Goal: Information Seeking & Learning: Learn about a topic

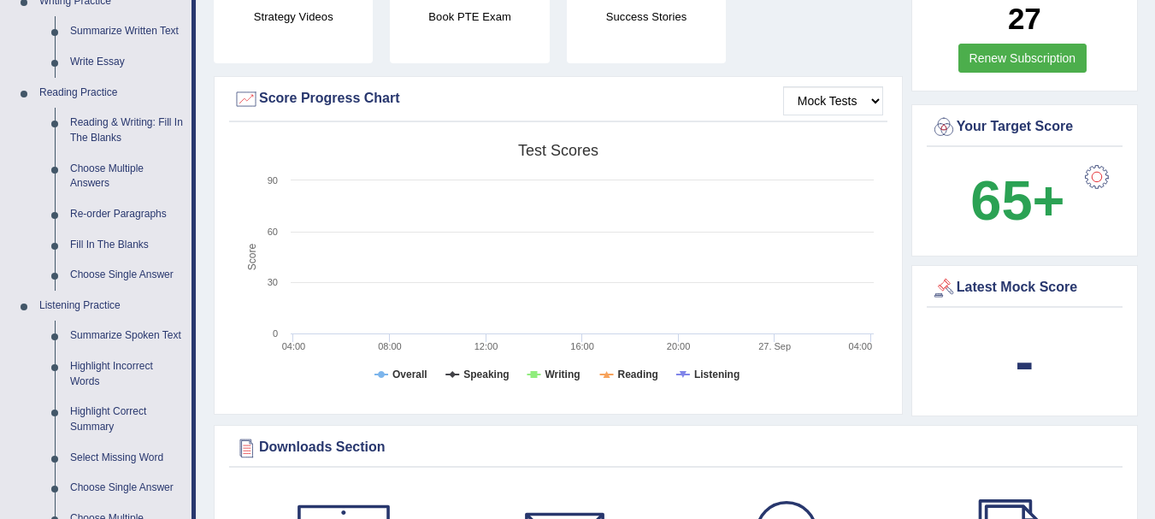
scroll to position [908, 0]
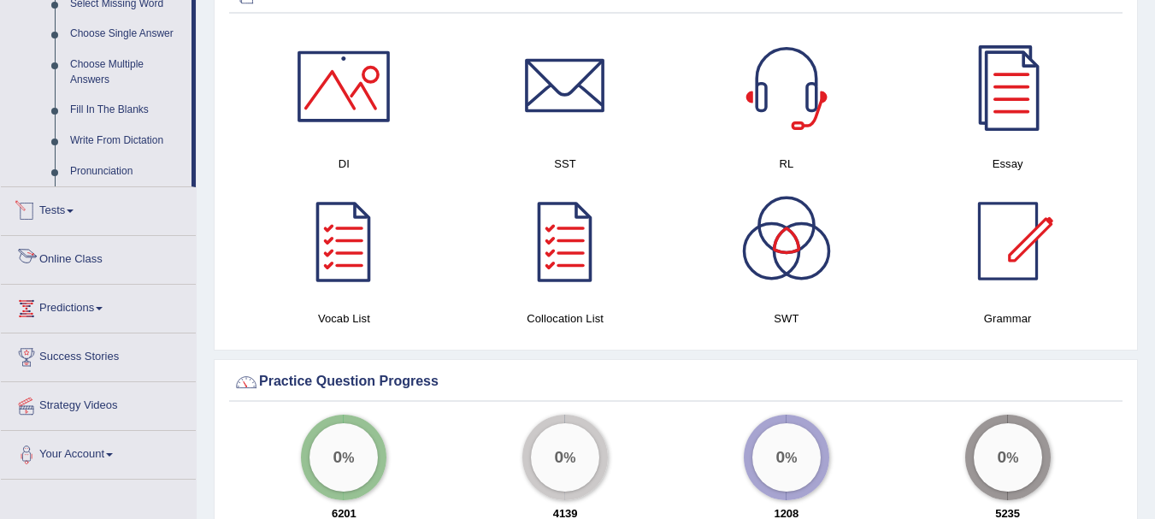
click at [97, 247] on link "Online Class" at bounding box center [98, 257] width 195 height 43
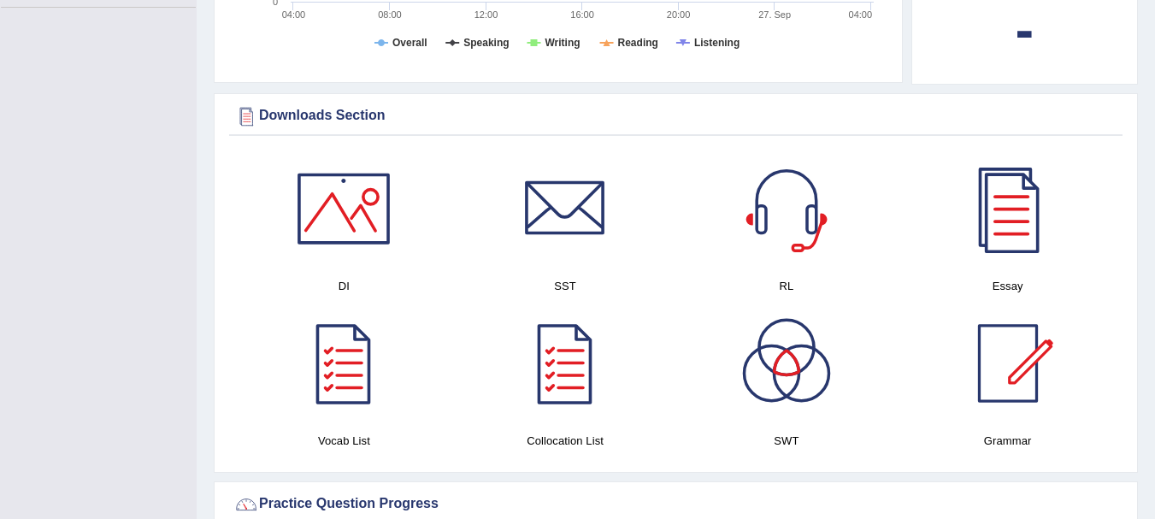
scroll to position [189, 0]
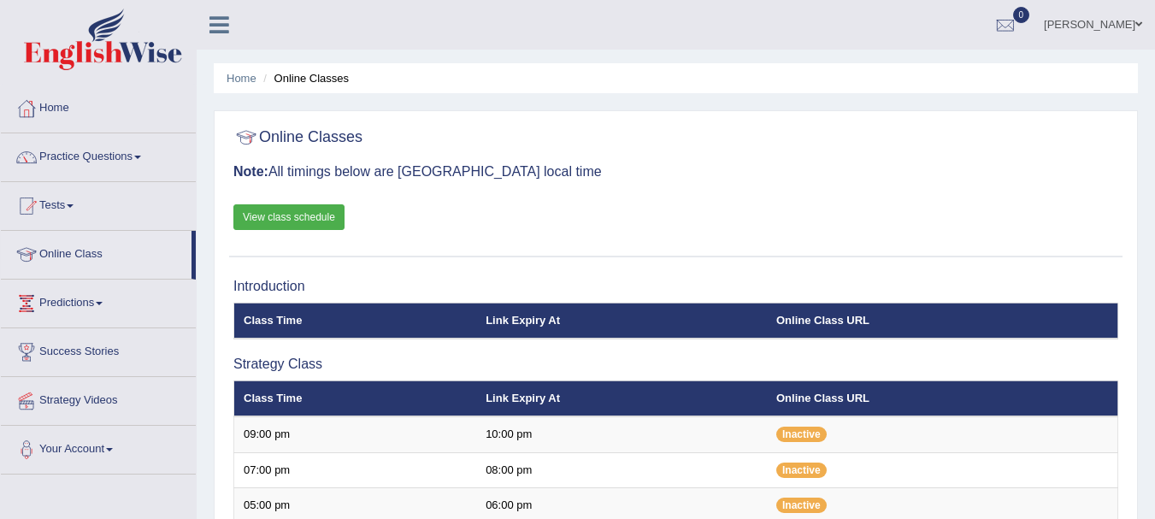
scroll to position [454, 0]
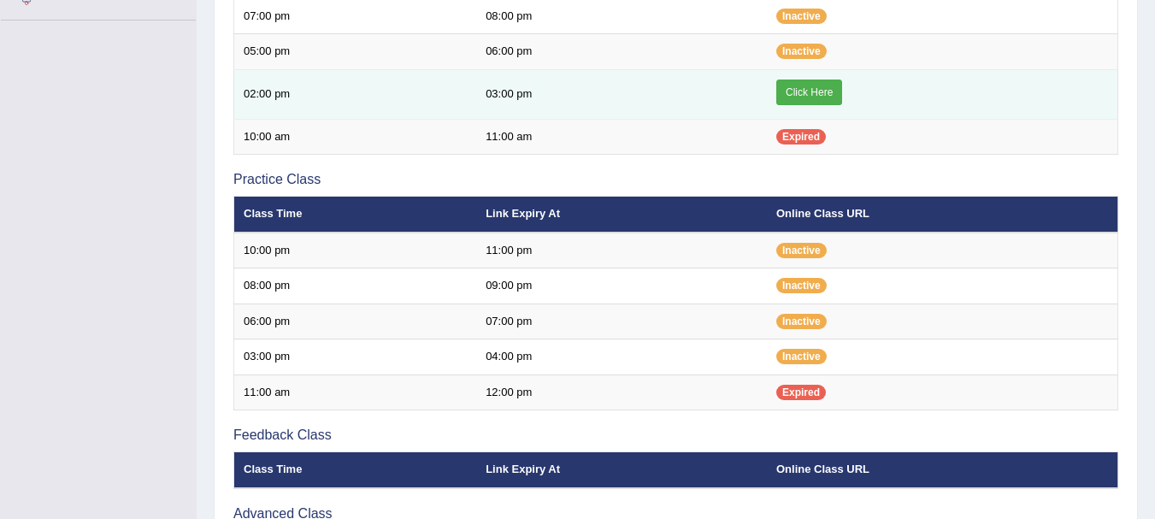
click at [812, 90] on link "Click Here" at bounding box center [809, 93] width 66 height 26
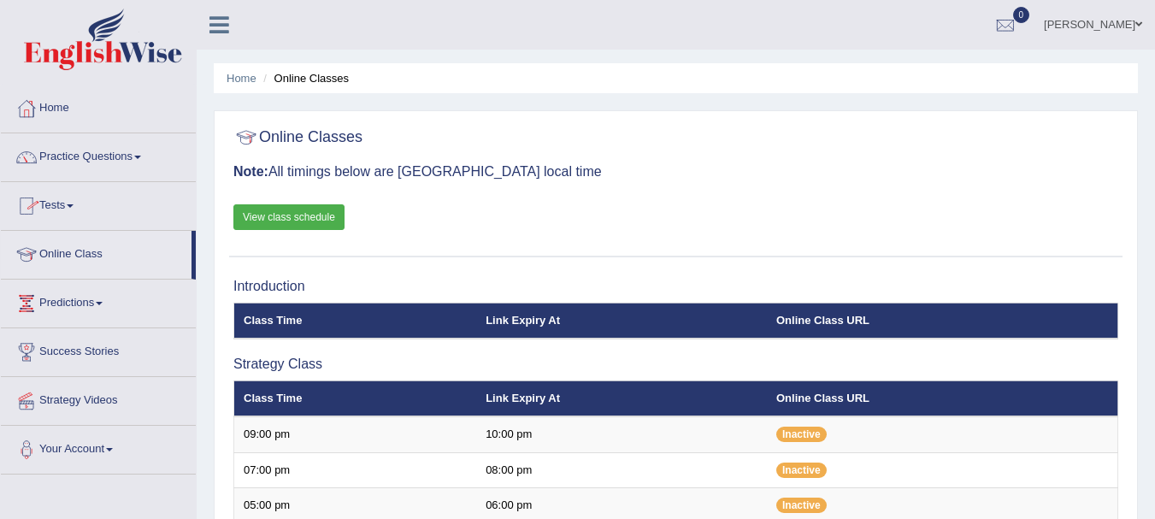
click at [141, 156] on span at bounding box center [137, 157] width 7 height 3
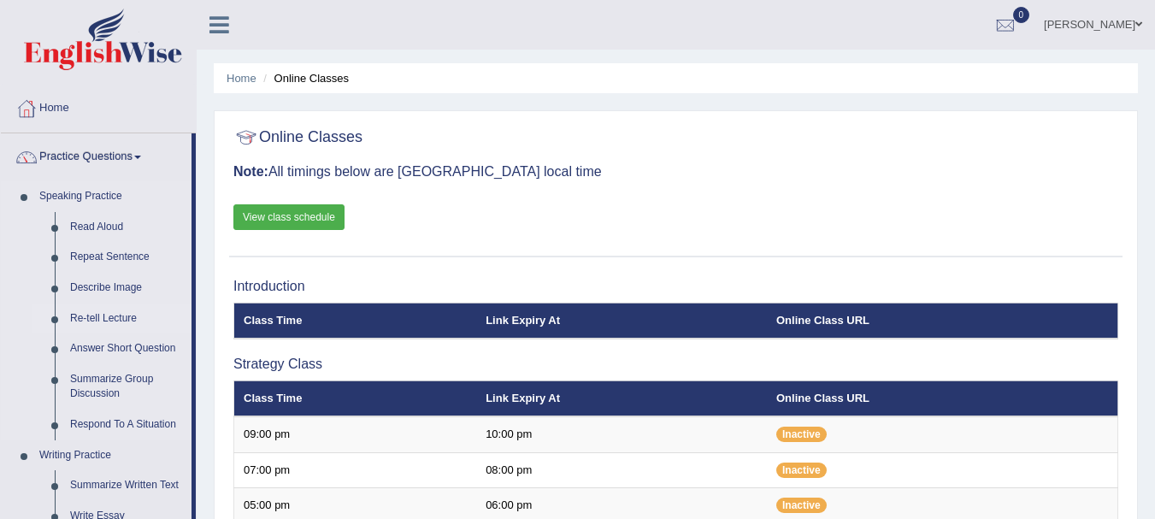
drag, startPoint x: 197, startPoint y: 250, endPoint x: 151, endPoint y: 304, distance: 70.4
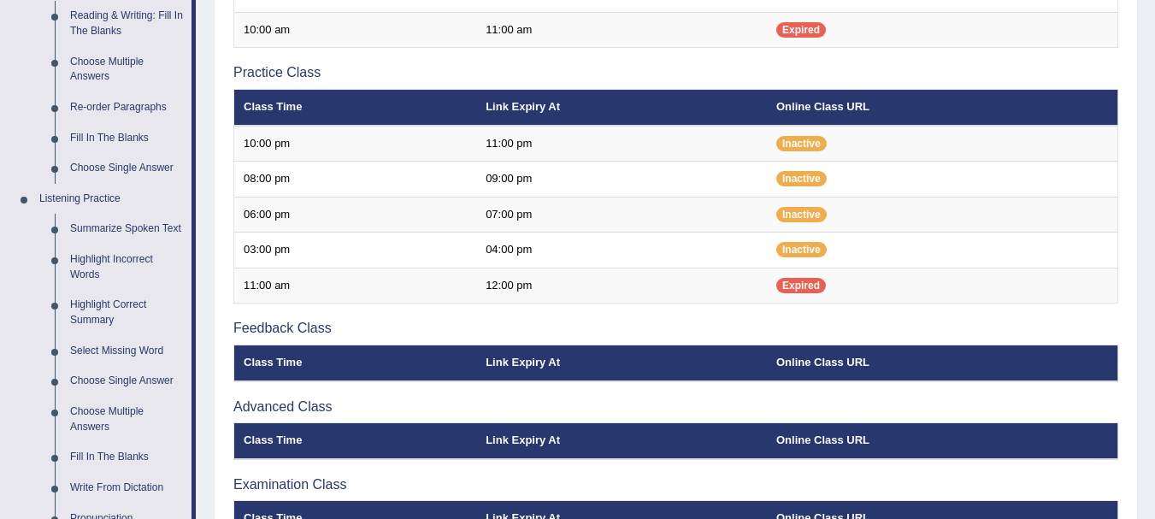
scroll to position [563, 0]
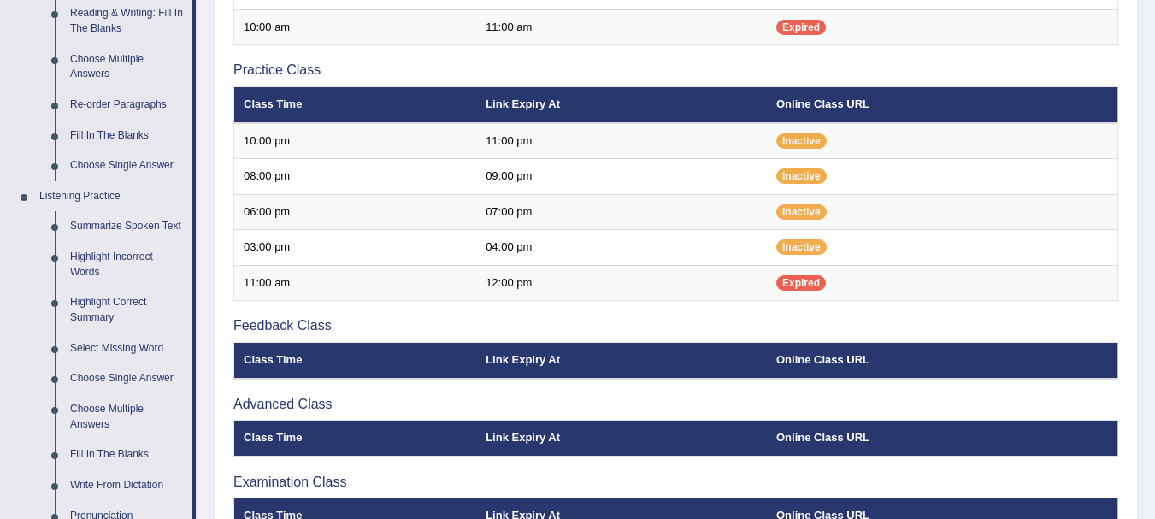
click at [129, 228] on link "Summarize Spoken Text" at bounding box center [126, 226] width 129 height 31
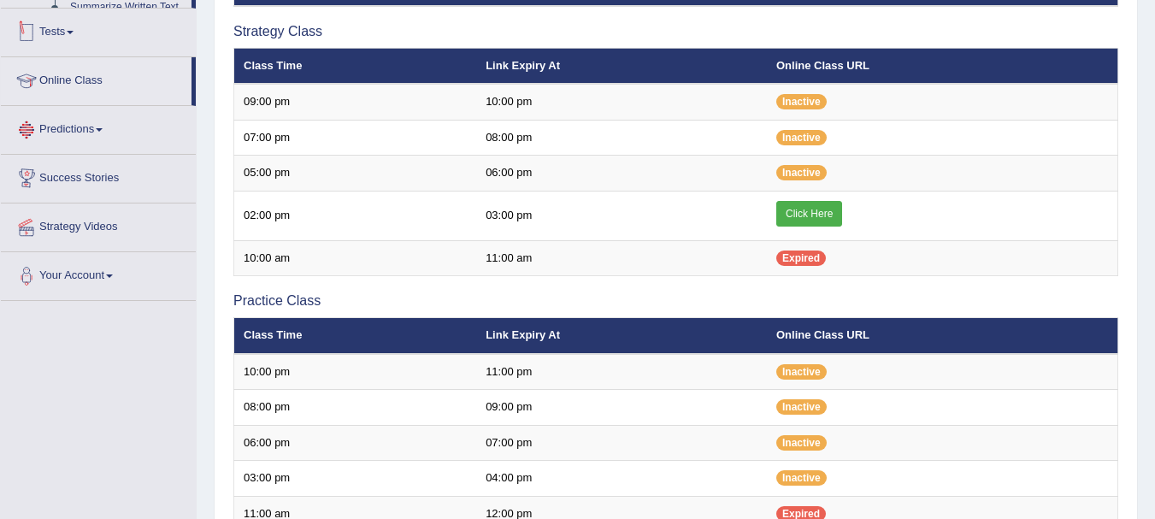
scroll to position [595, 0]
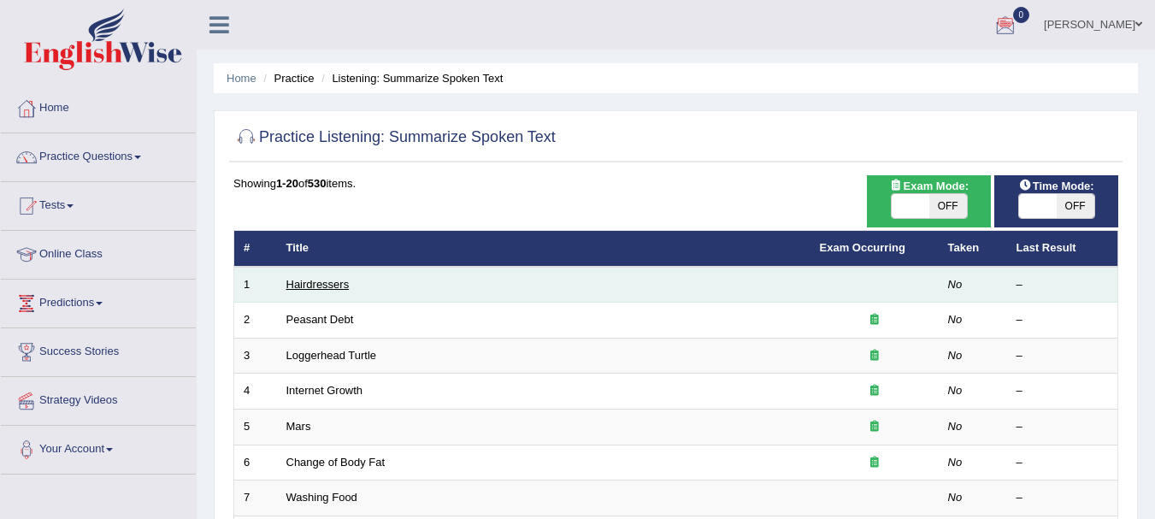
click at [332, 283] on link "Hairdressers" at bounding box center [317, 284] width 63 height 13
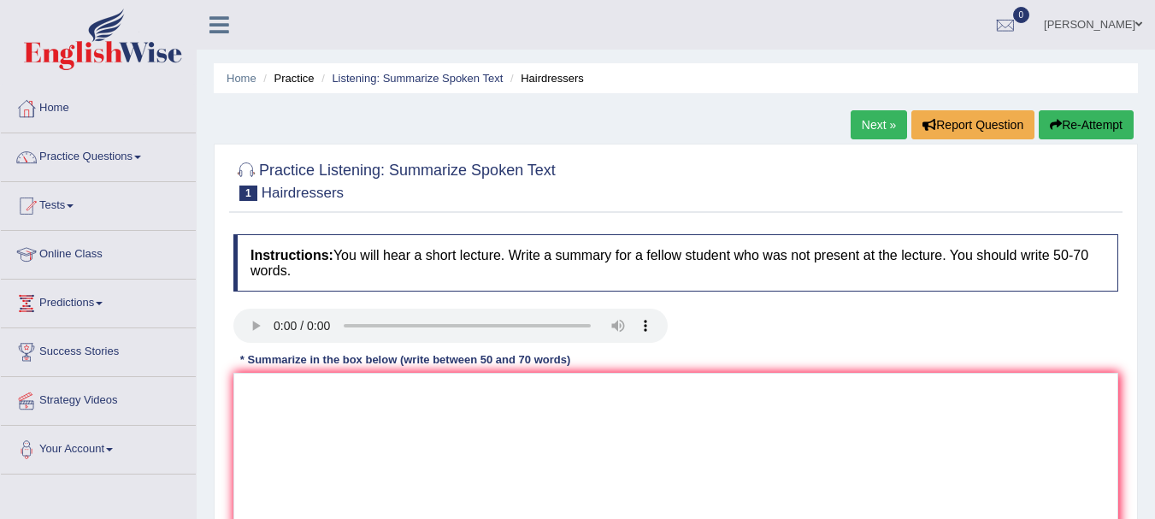
click at [269, 22] on div "Mansoor Mohammed Toggle navigation Username: mansoormohammed Access Type: Onlin…" at bounding box center [676, 25] width 958 height 50
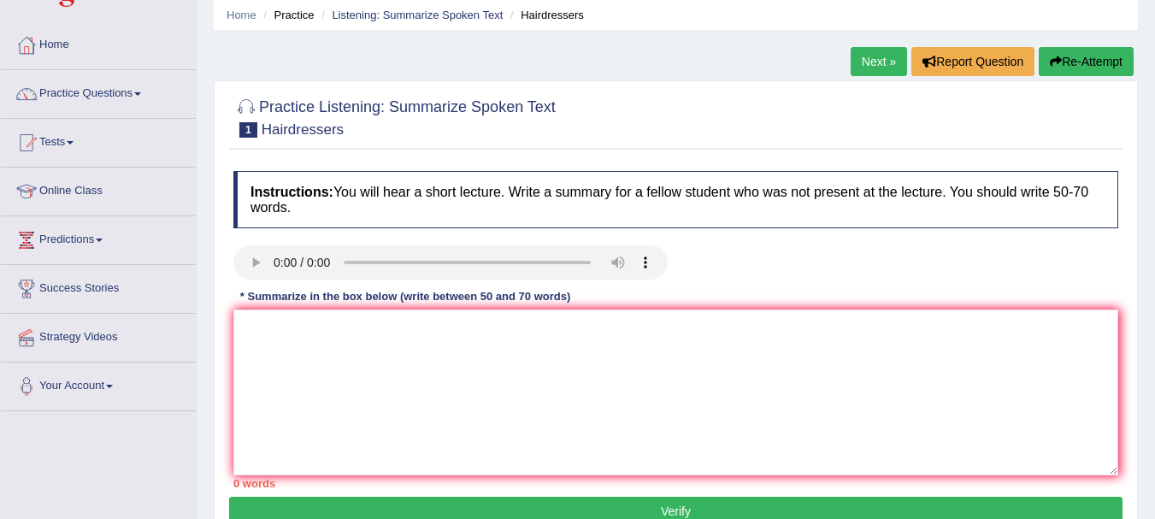
scroll to position [66, 0]
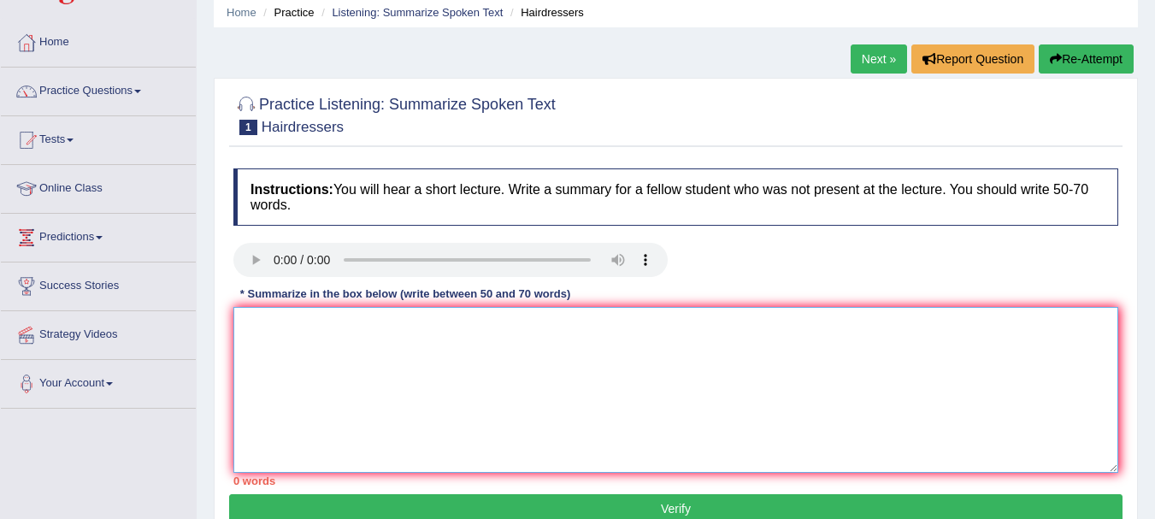
click at [497, 353] on textarea at bounding box center [675, 390] width 885 height 166
paste textarea "The speaker provided a comprehensive overview of [main topic], highlighting sev…"
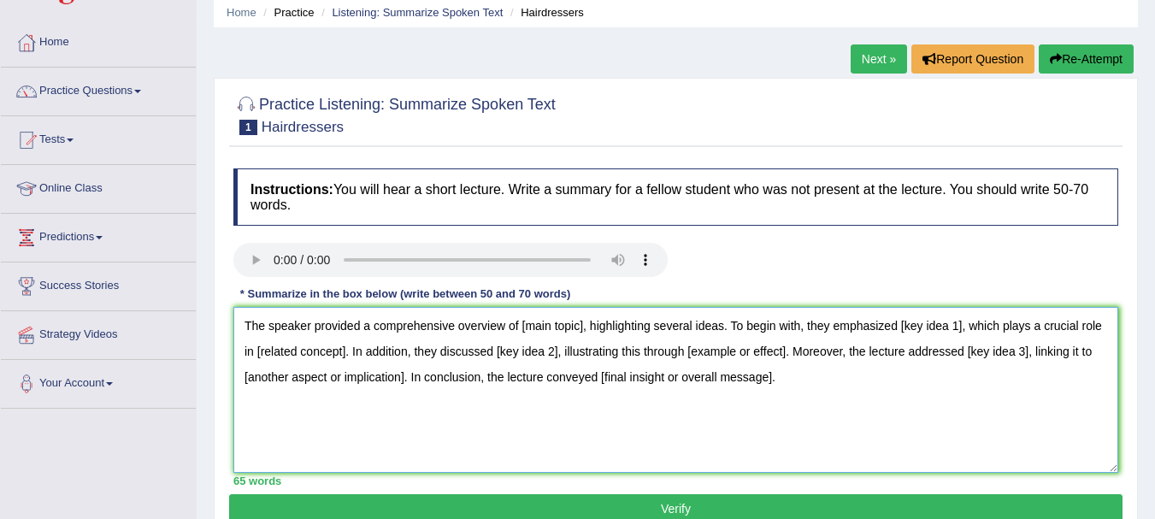
click at [579, 325] on textarea "The speaker provided a comprehensive overview of [main topic], highlighting sev…" at bounding box center [675, 390] width 885 height 166
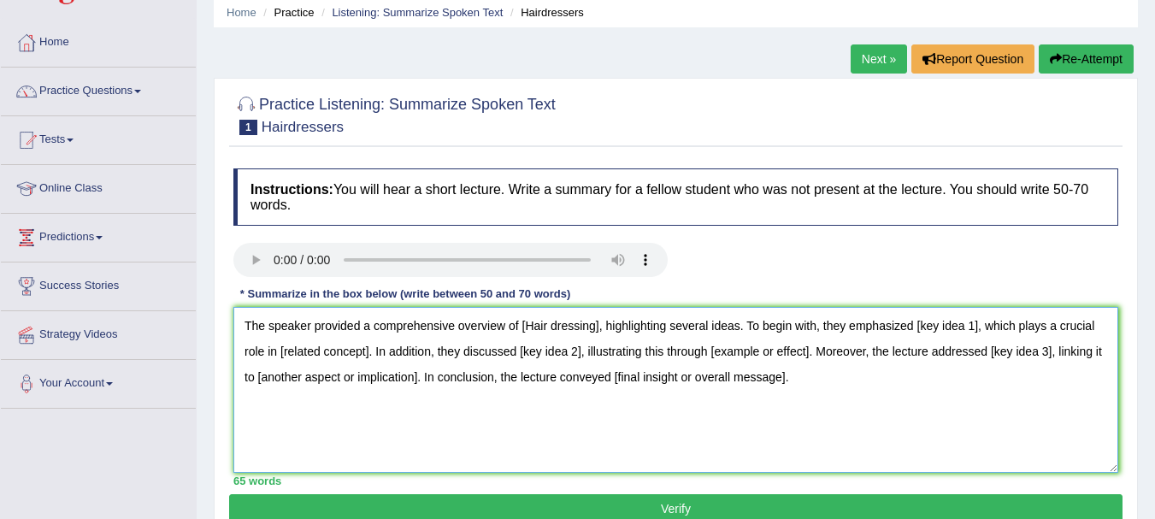
click at [966, 324] on textarea "The speaker provided a comprehensive overview of [Hair dressing], highlighting …" at bounding box center [675, 390] width 885 height 166
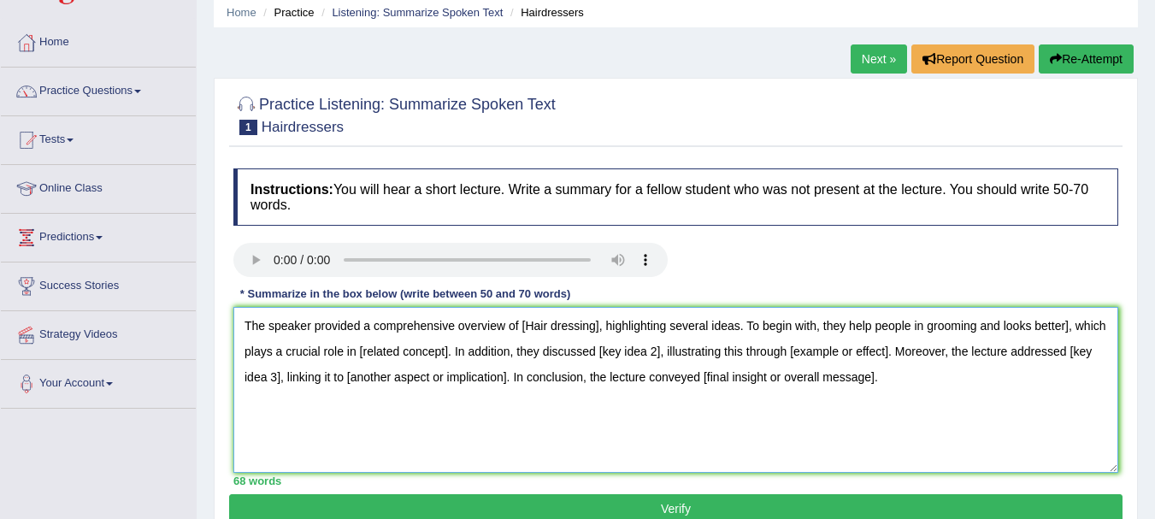
click at [1073, 317] on textarea "The speaker provided a comprehensive overview of [Hair dressing], highlighting …" at bounding box center [675, 390] width 885 height 166
click at [526, 321] on textarea "The speaker provided a comprehensive overview of[Hair dressing, highlighting se…" at bounding box center [675, 390] width 885 height 166
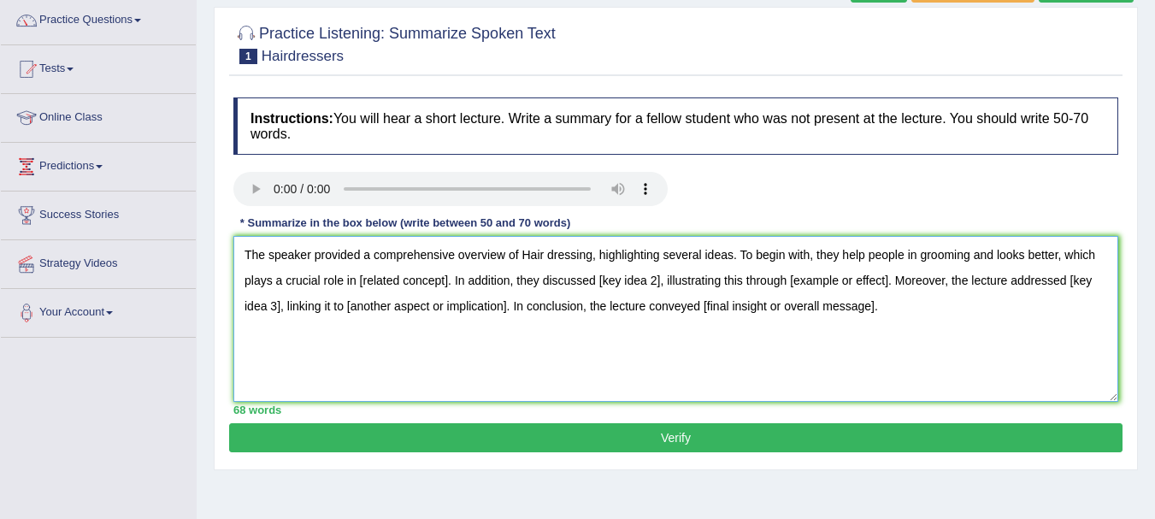
type textarea "The speaker provided a comprehensive overview of Hair dressing, highlighting se…"
click at [560, 434] on button "Verify" at bounding box center [675, 437] width 893 height 29
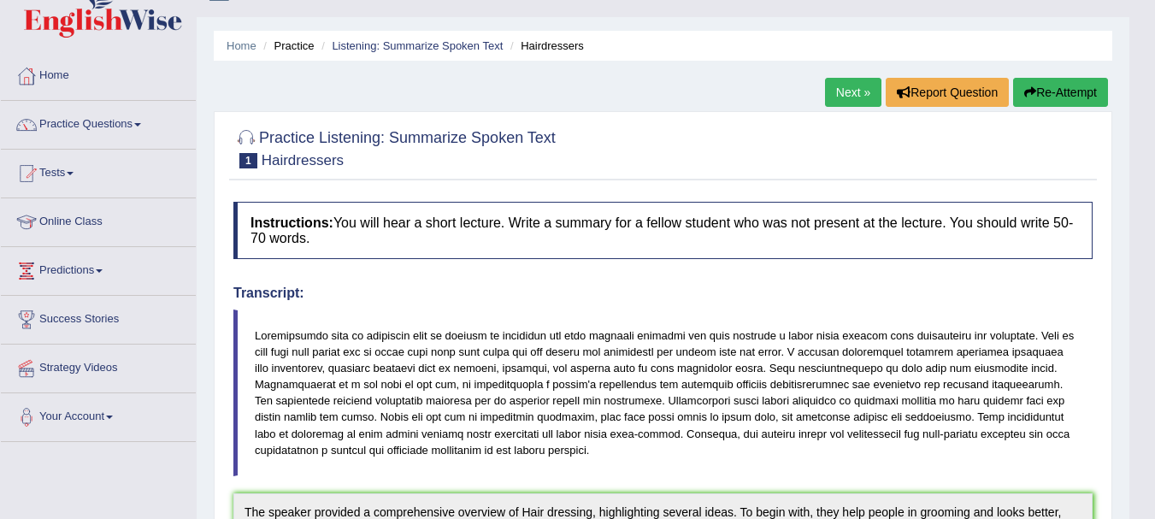
scroll to position [0, 0]
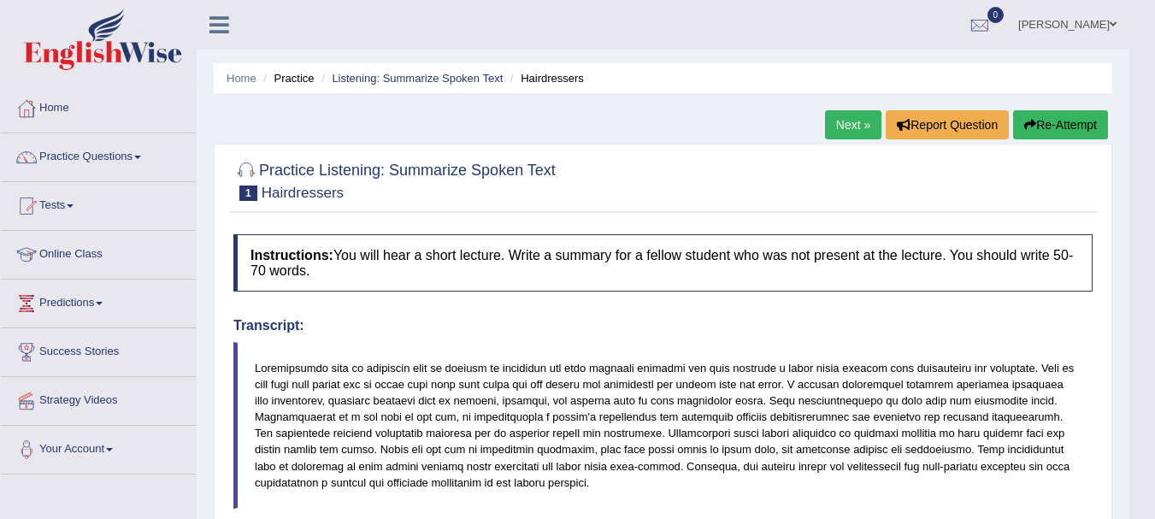
click at [1050, 133] on button "Re-Attempt" at bounding box center [1060, 124] width 95 height 29
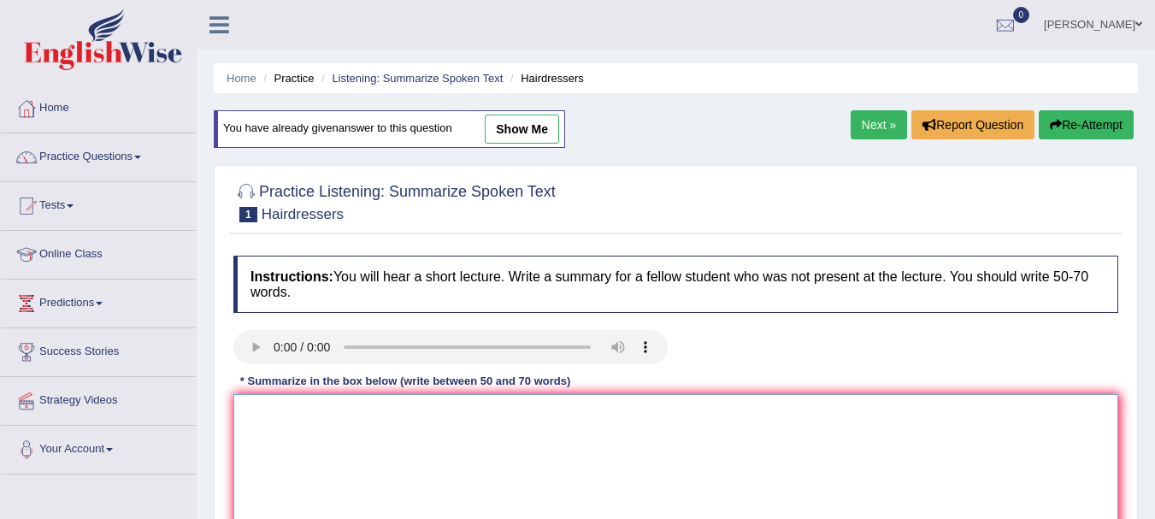
click at [384, 488] on textarea at bounding box center [675, 477] width 885 height 166
paste textarea "The speaker provided a comprehensive overview of [main topic], highlighting sev…"
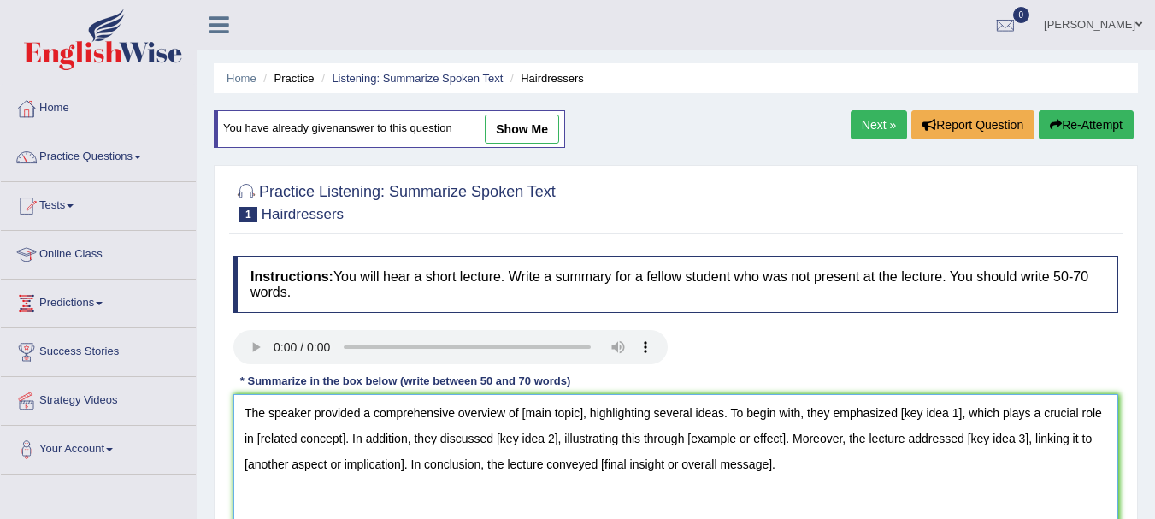
click at [581, 413] on textarea "The speaker provided a comprehensive overview of [main topic], highlighting sev…" at bounding box center [675, 477] width 885 height 166
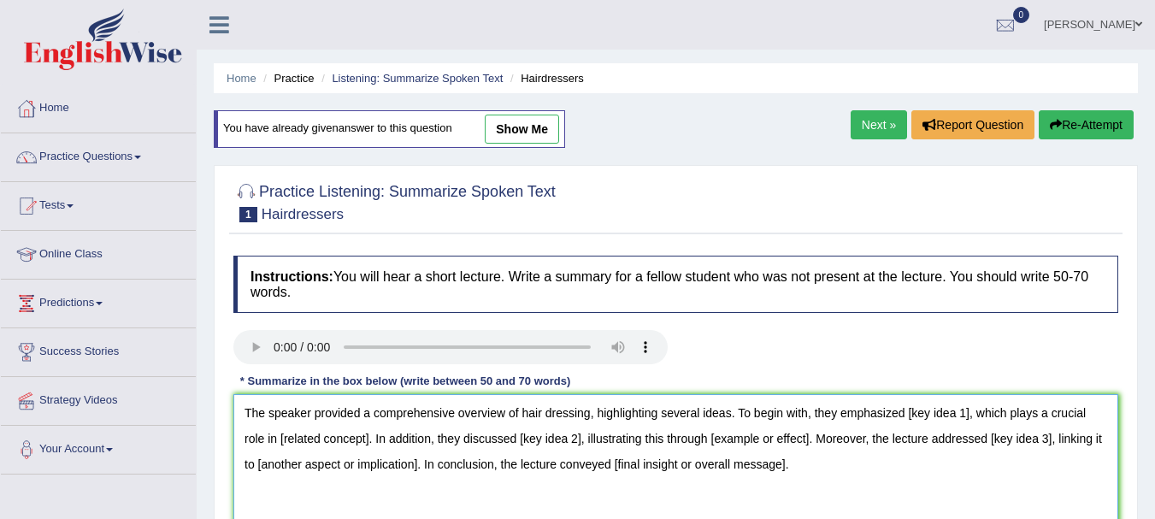
click at [734, 413] on textarea "The speaker provided a comprehensive overview of hair dressing, highlighting se…" at bounding box center [675, 477] width 885 height 166
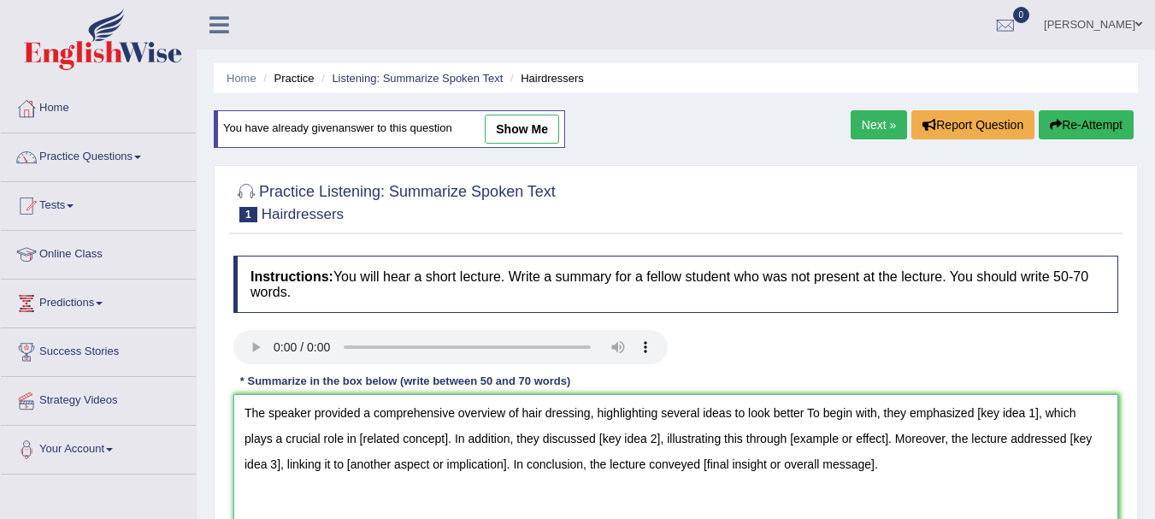
click at [1038, 415] on textarea "The speaker provided a comprehensive overview of hair dressing, highlighting se…" at bounding box center [675, 477] width 885 height 166
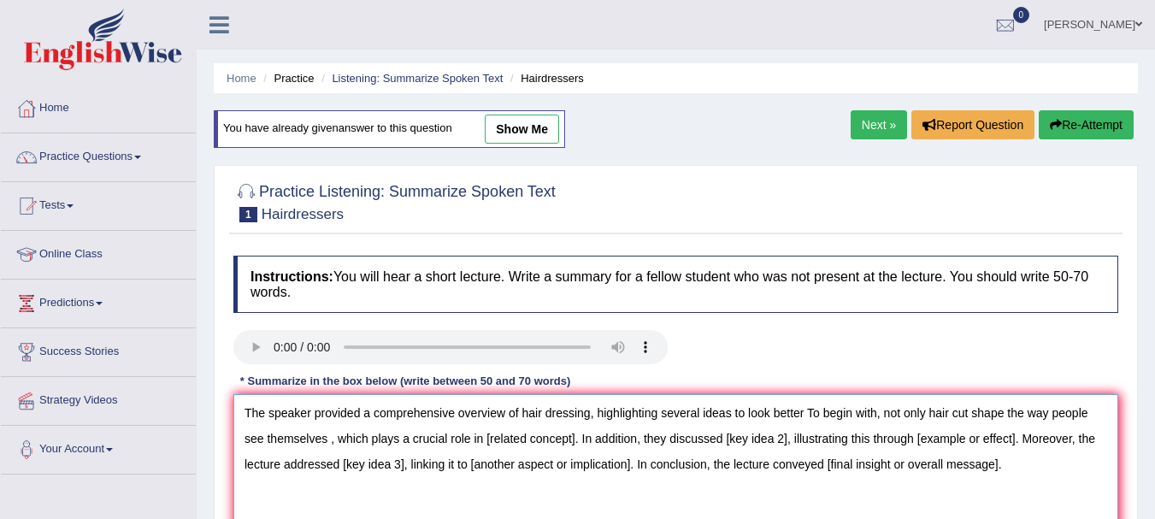
click at [574, 439] on textarea "The speaker provided a comprehensive overview of hair dressing, highlighting se…" at bounding box center [675, 477] width 885 height 166
click at [838, 436] on textarea "The speaker provided a comprehensive overview of hair dressing, highlighting se…" at bounding box center [675, 477] width 885 height 166
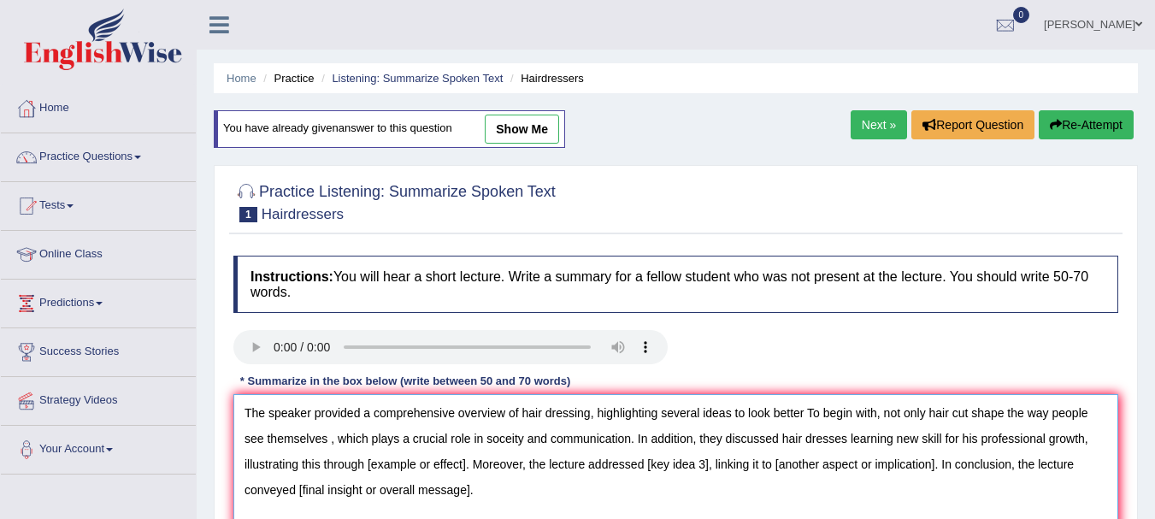
click at [461, 459] on textarea "The speaker provided a comprehensive overview of hair dressing, highlighting se…" at bounding box center [675, 477] width 885 height 166
drag, startPoint x: 693, startPoint y: 413, endPoint x: 869, endPoint y: 453, distance: 179.8
click at [869, 453] on textarea "The speaker provided a comprehensive overview of hair dressing, highlighting se…" at bounding box center [675, 477] width 885 height 166
click at [570, 436] on textarea "The speaker provided a comprehensive overview of hair dressing, highlighting se…" at bounding box center [675, 477] width 885 height 166
click at [740, 437] on textarea "The speaker provided a comprehensive overview of hair dressing, highlighting se…" at bounding box center [675, 477] width 885 height 166
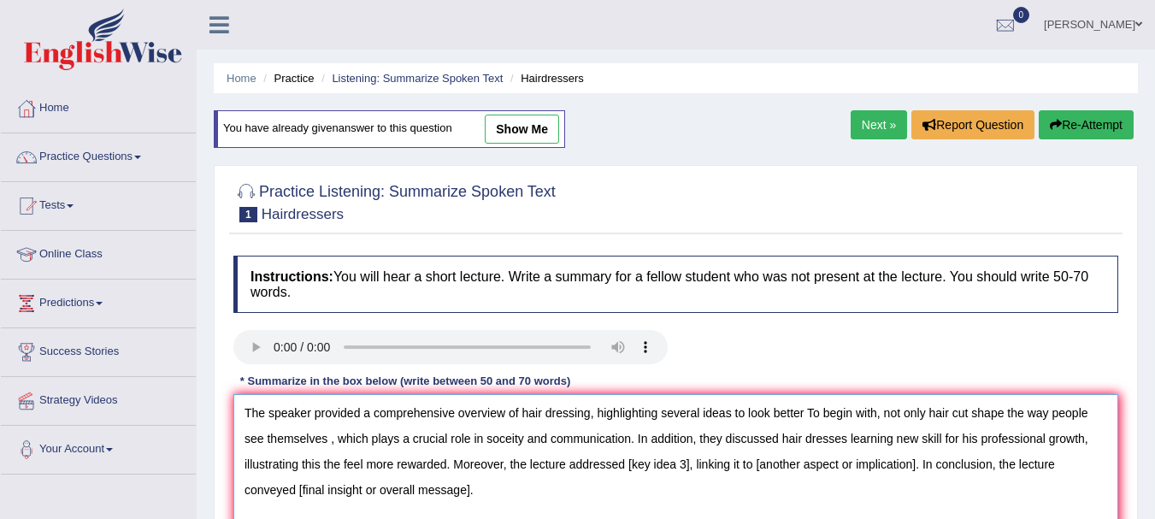
click at [697, 466] on textarea "The speaker provided a comprehensive overview of hair dressing, highlighting se…" at bounding box center [675, 477] width 885 height 166
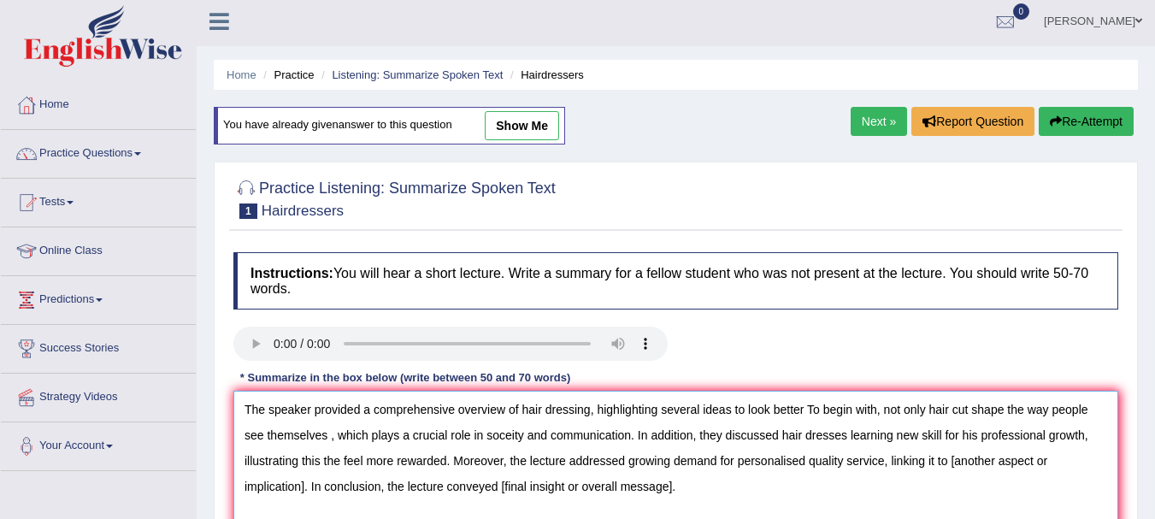
drag, startPoint x: 690, startPoint y: 504, endPoint x: 689, endPoint y: 493, distance: 10.3
click at [689, 493] on textarea "The speaker provided a comprehensive overview of hair dressing, highlighting se…" at bounding box center [675, 474] width 885 height 166
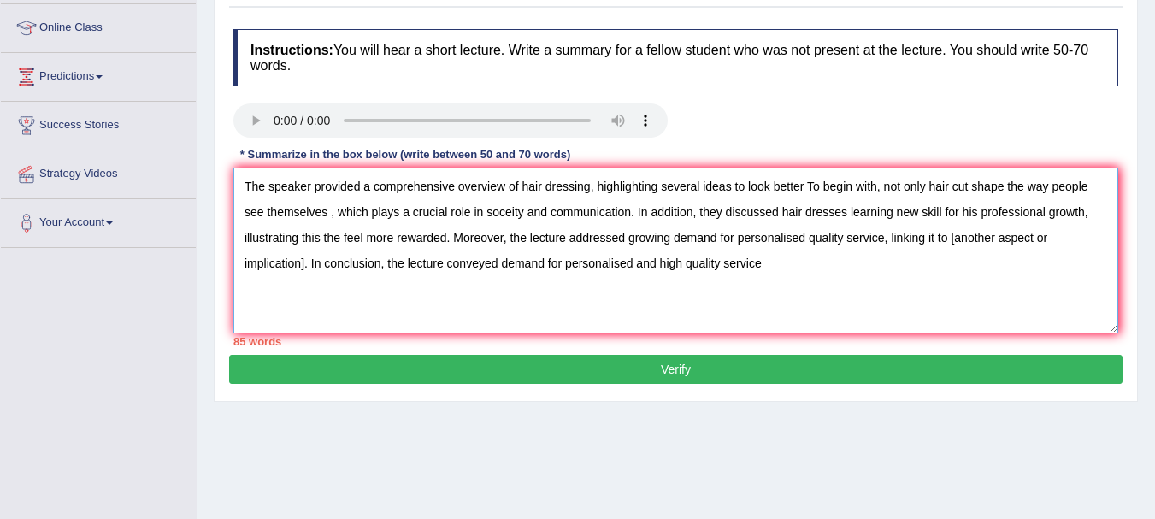
scroll to position [231, 0]
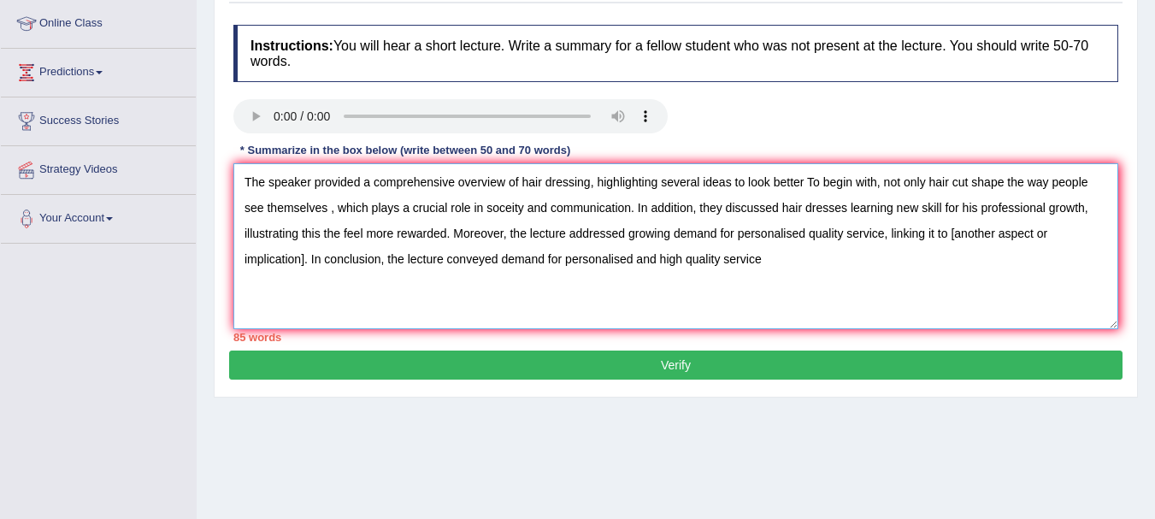
drag, startPoint x: 889, startPoint y: 457, endPoint x: 312, endPoint y: 258, distance: 610.6
click at [312, 258] on textarea "The speaker provided a comprehensive overview of hair dressing, highlighting se…" at bounding box center [675, 246] width 885 height 166
click at [733, 182] on textarea "The speaker provided a comprehensive overview of hair dressing, highlighting se…" at bounding box center [675, 246] width 885 height 166
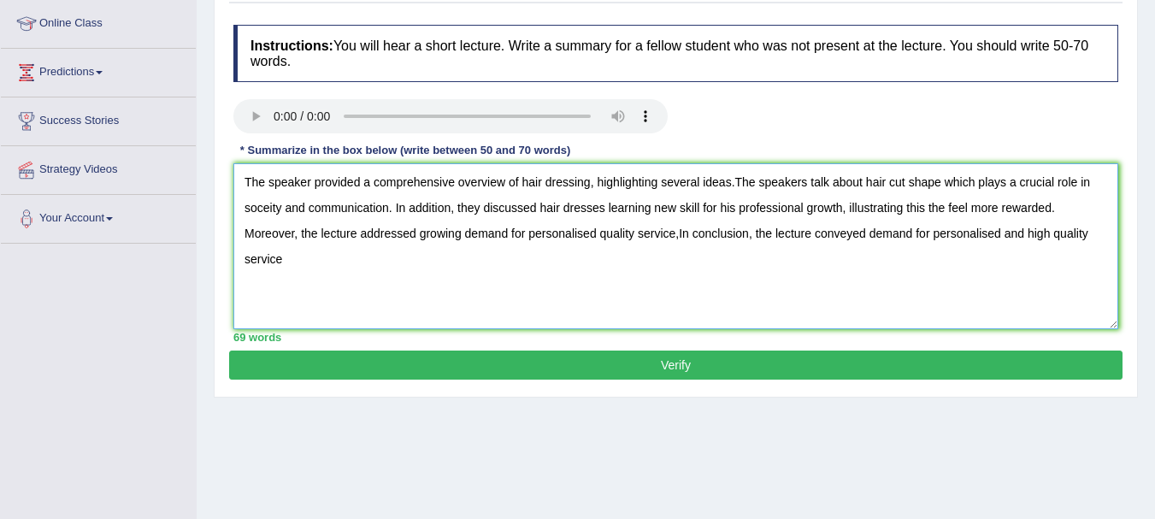
type textarea "The speaker provided a comprehensive overview of hair dressing, highlighting se…"
click at [776, 369] on button "Verify" at bounding box center [675, 365] width 893 height 29
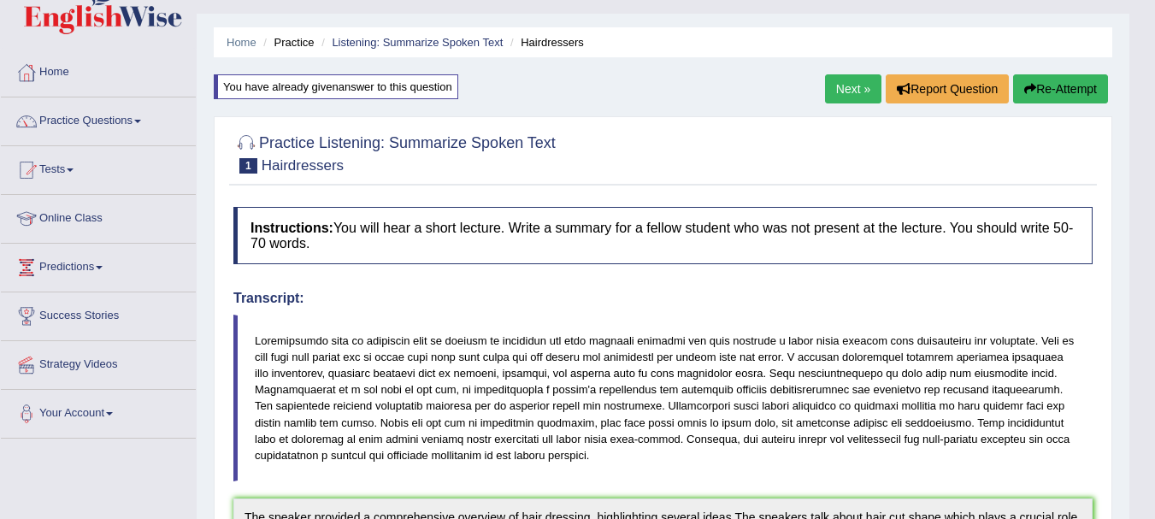
scroll to position [0, 0]
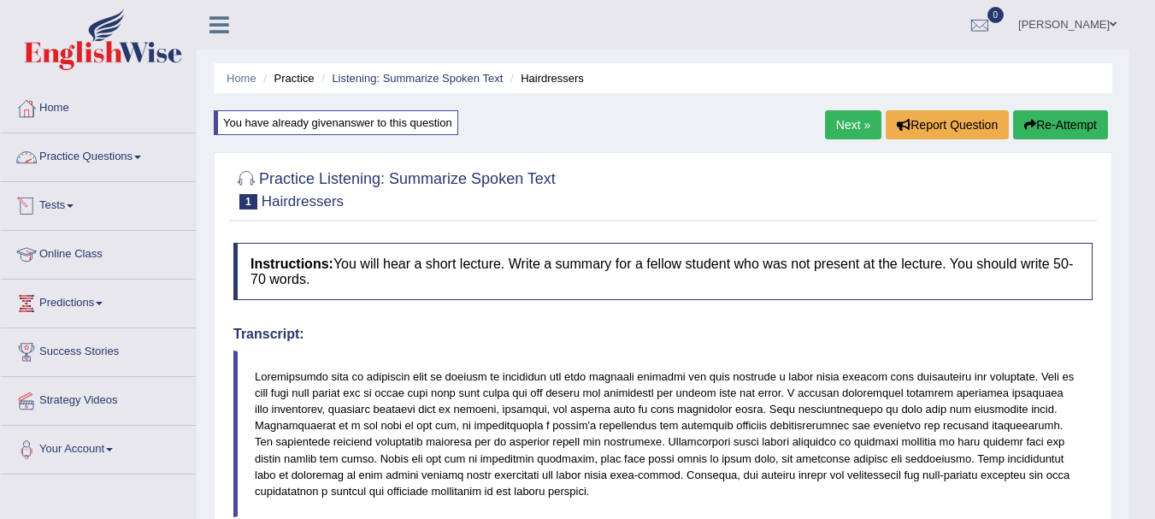
click at [141, 151] on link "Practice Questions" at bounding box center [98, 154] width 195 height 43
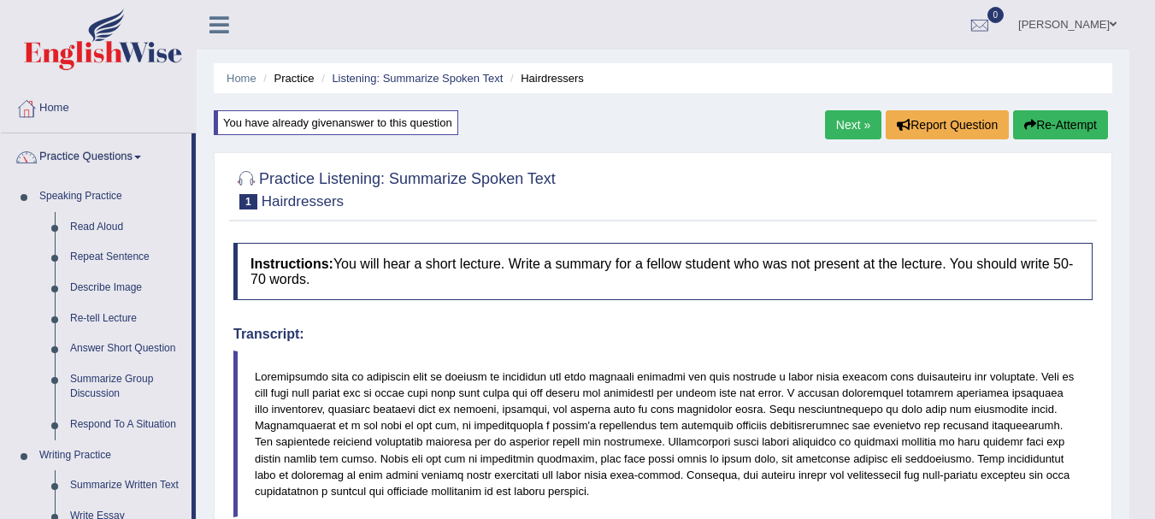
drag, startPoint x: 192, startPoint y: 324, endPoint x: 204, endPoint y: 435, distance: 111.8
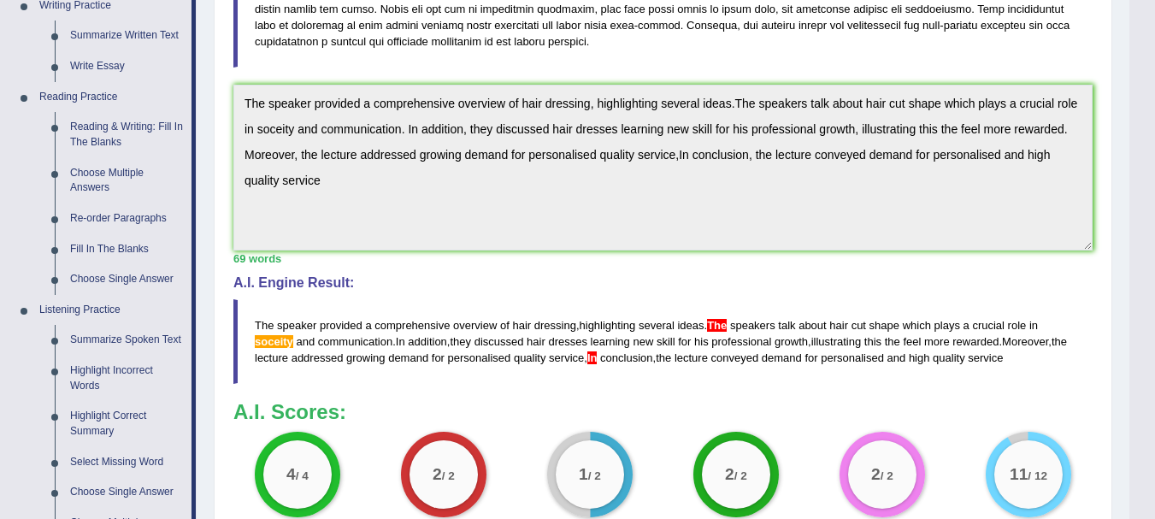
scroll to position [457, 0]
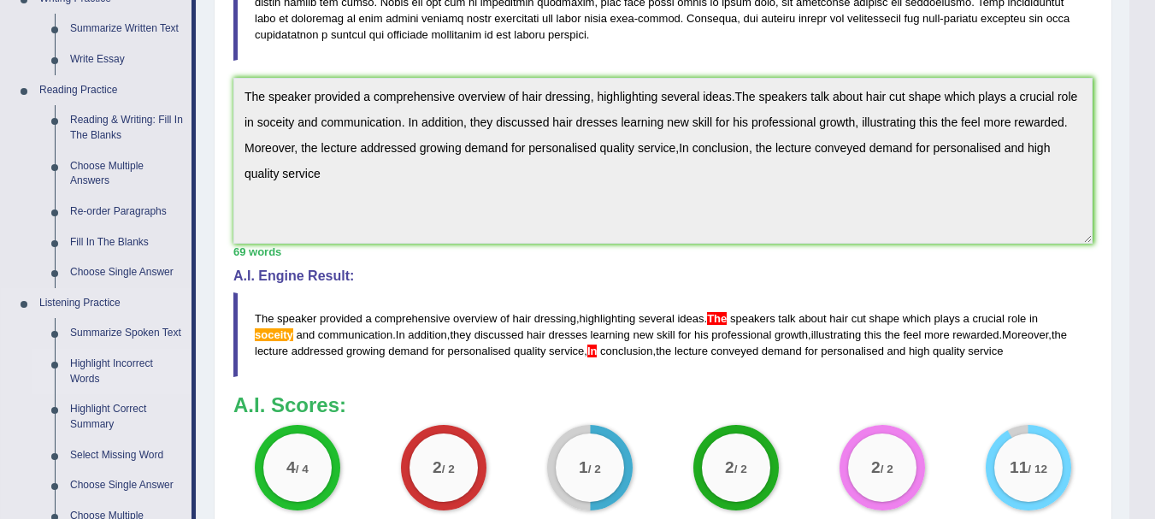
click at [128, 362] on link "Highlight Incorrect Words" at bounding box center [126, 371] width 129 height 45
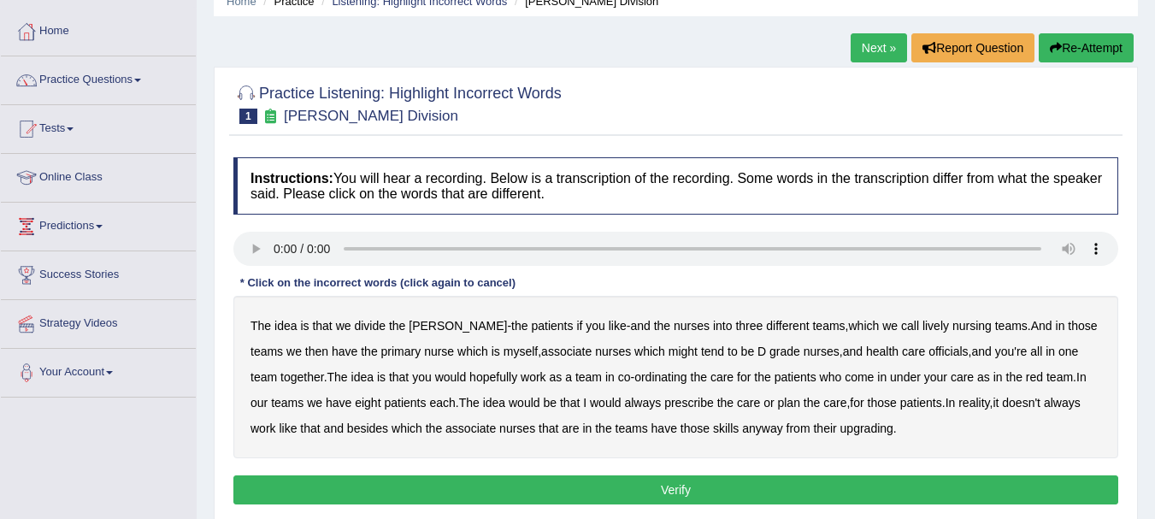
scroll to position [102, 0]
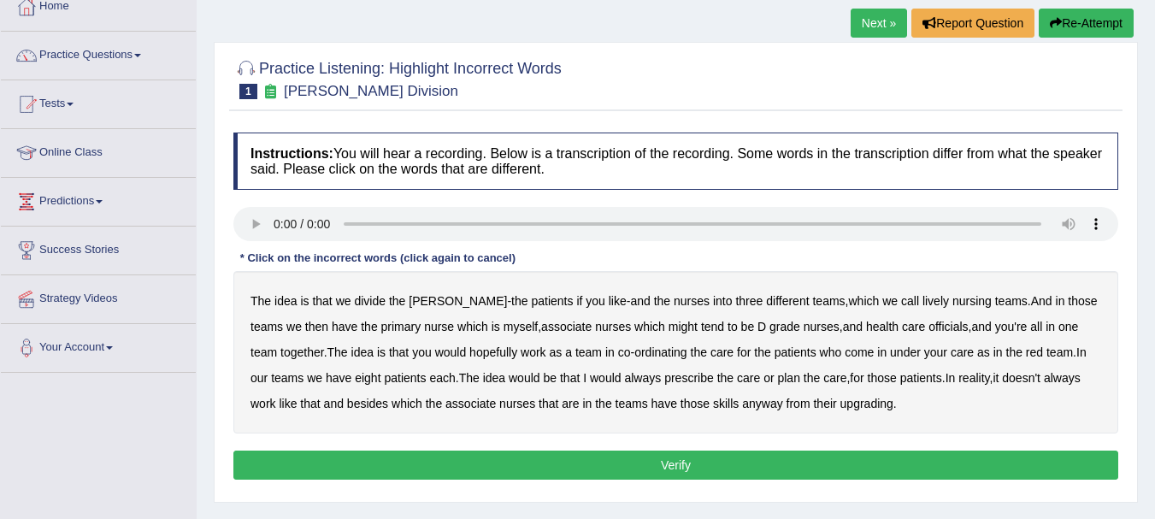
click at [923, 304] on b "lively" at bounding box center [936, 301] width 27 height 14
click at [669, 327] on b "might" at bounding box center [683, 327] width 29 height 14
click at [624, 378] on b "always" at bounding box center [642, 378] width 37 height 14
click at [878, 404] on b "upgrading" at bounding box center [866, 404] width 53 height 14
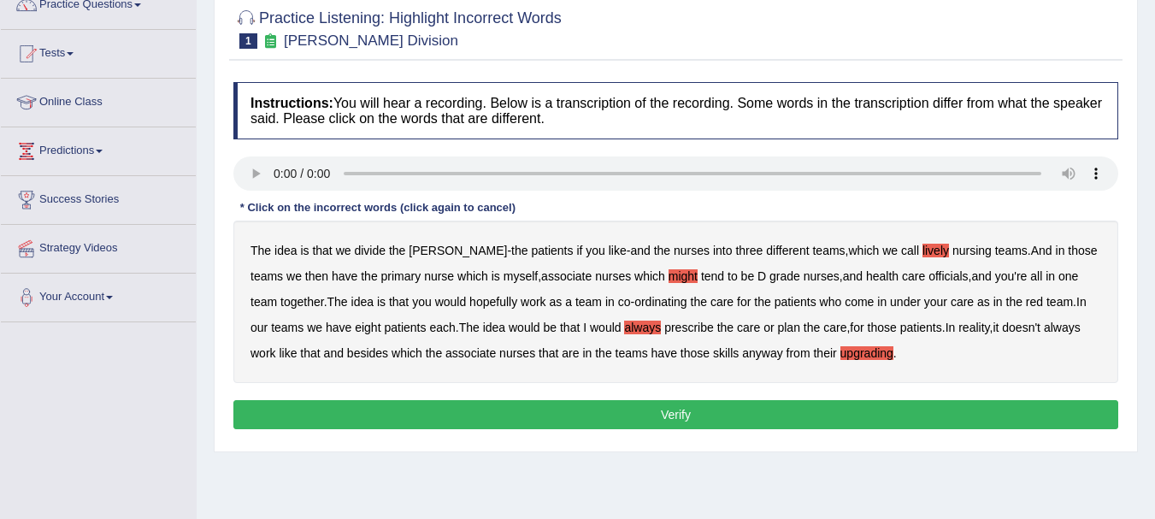
scroll to position [159, 0]
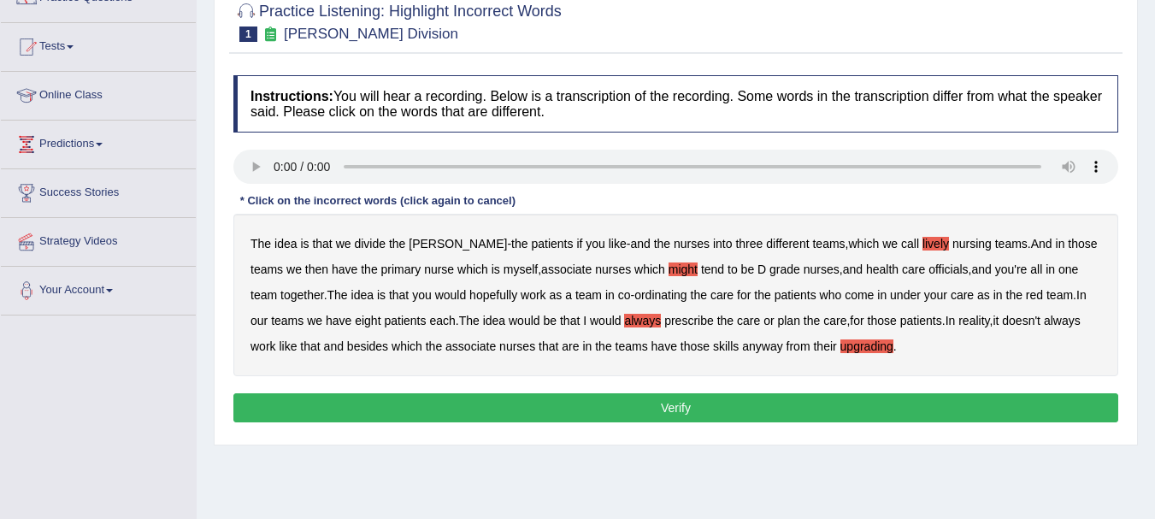
click at [623, 406] on button "Verify" at bounding box center [675, 407] width 885 height 29
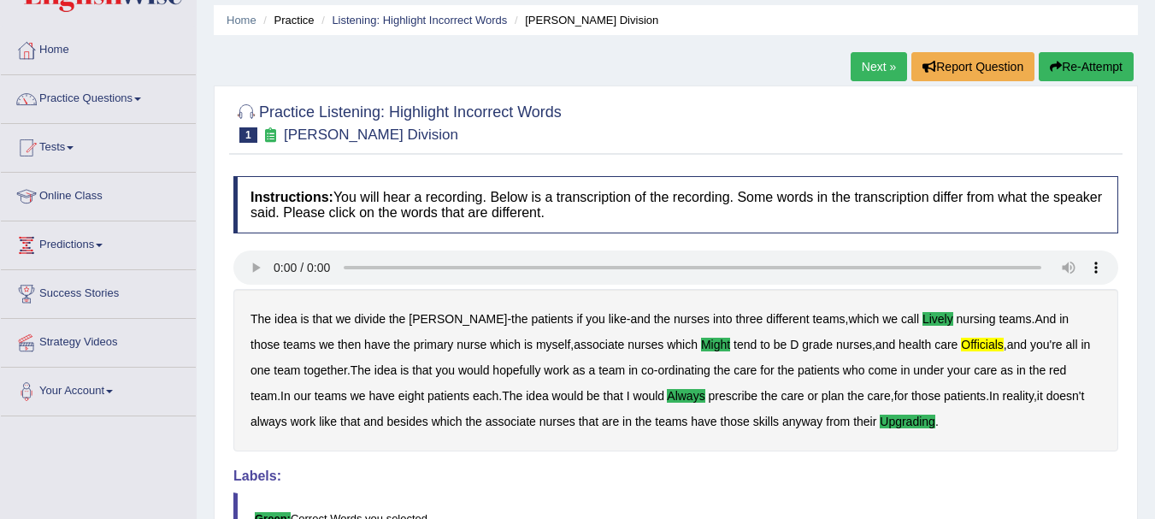
scroll to position [64, 0]
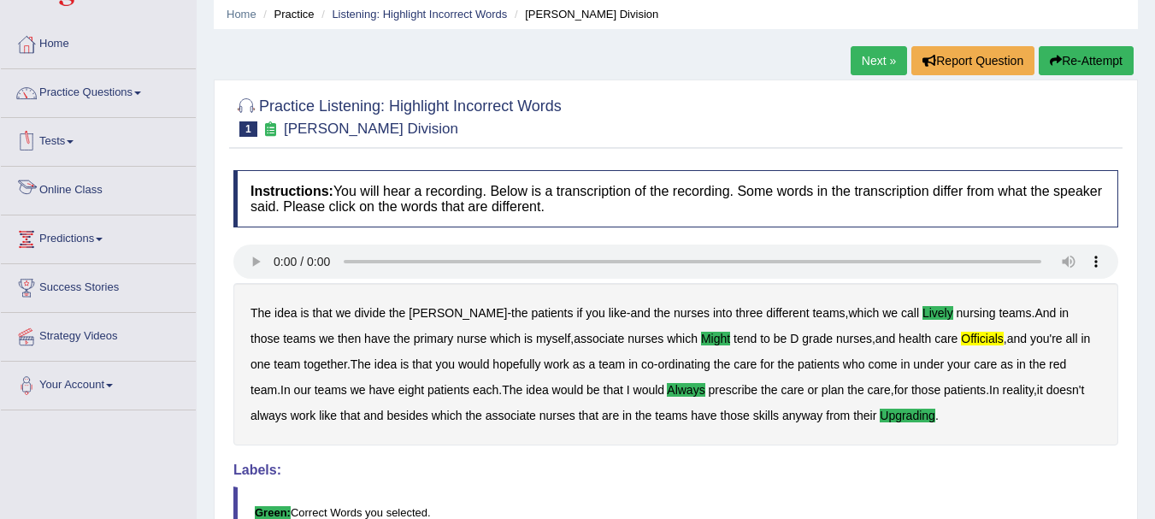
click at [85, 196] on link "Online Class" at bounding box center [98, 188] width 195 height 43
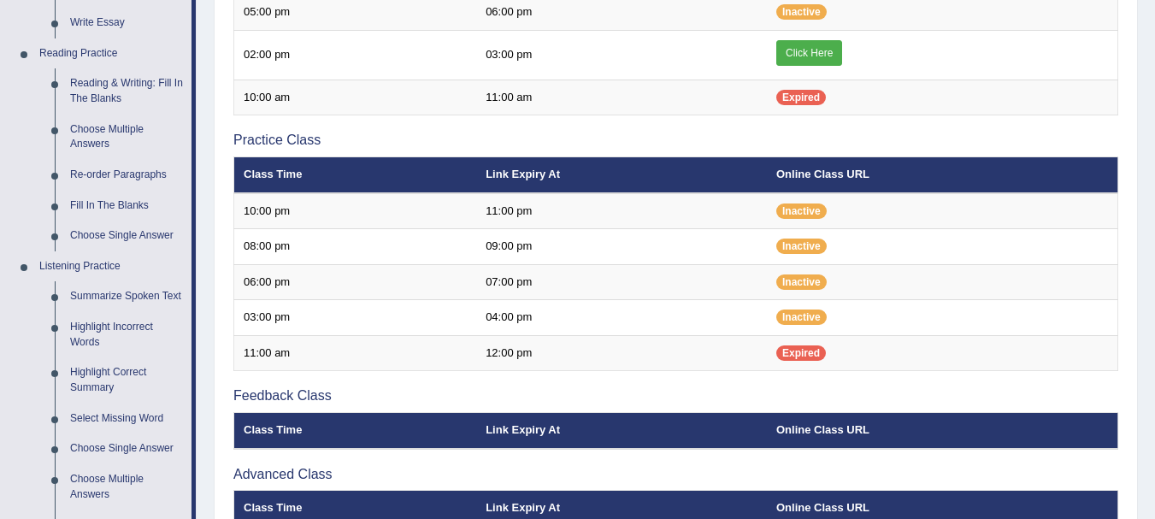
scroll to position [500, 0]
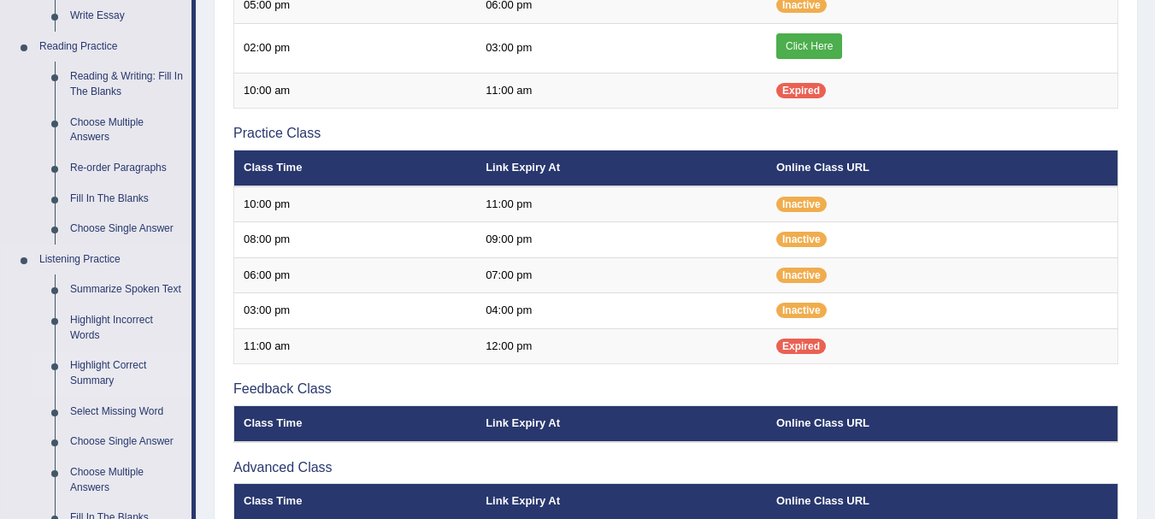
click at [109, 363] on link "Highlight Correct Summary" at bounding box center [126, 373] width 129 height 45
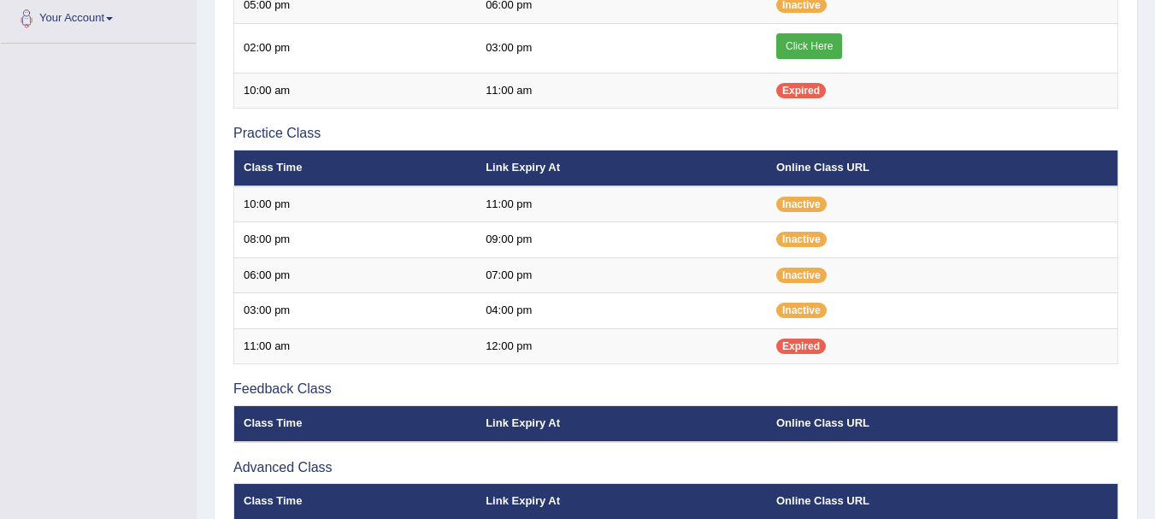
click at [109, 363] on div "Toggle navigation Home Practice Questions Speaking Practice Read Aloud Repeat S…" at bounding box center [577, 88] width 1155 height 1177
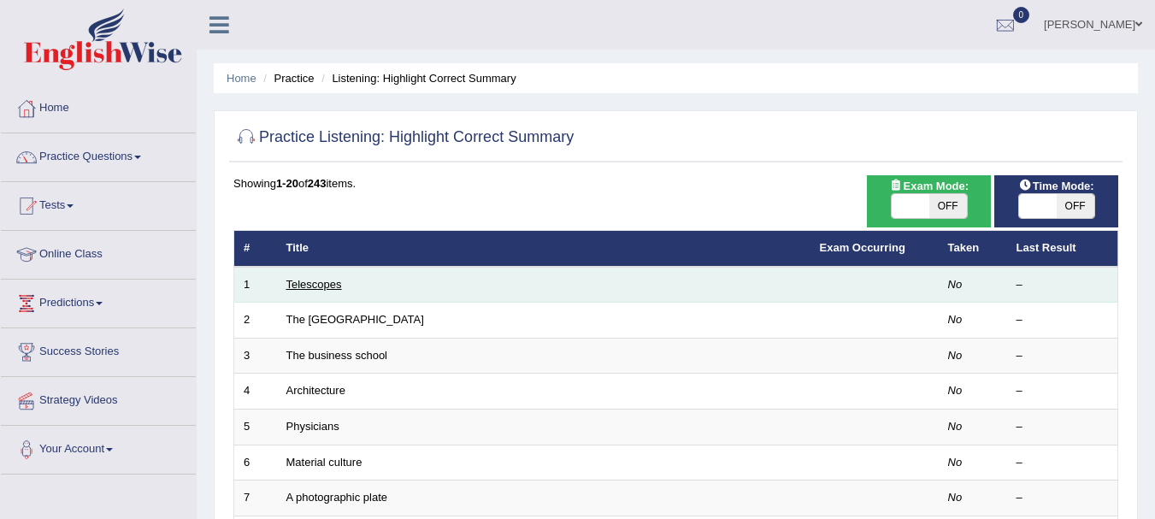
click at [324, 278] on link "Telescopes" at bounding box center [314, 284] width 56 height 13
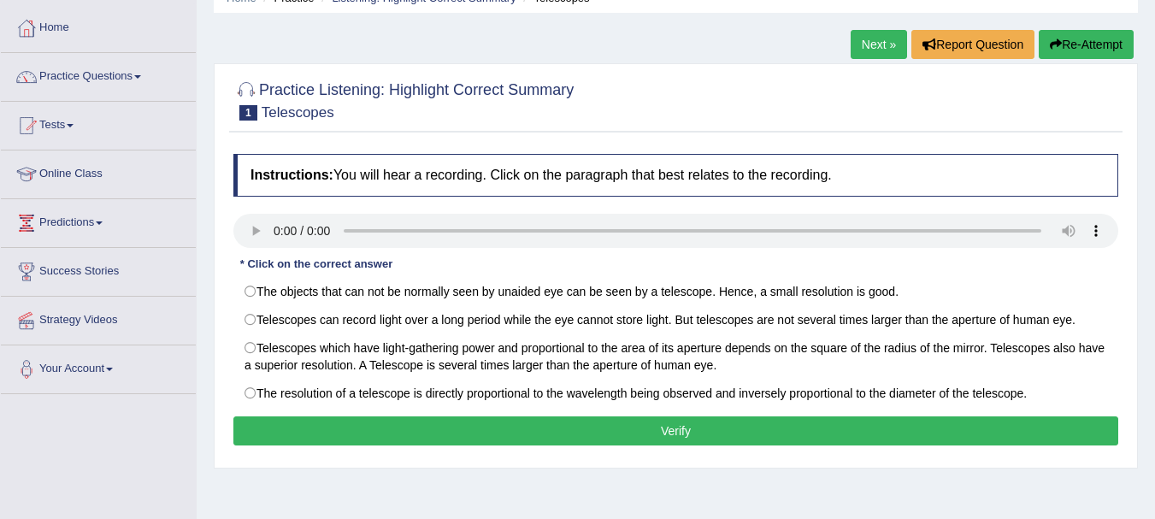
scroll to position [82, 0]
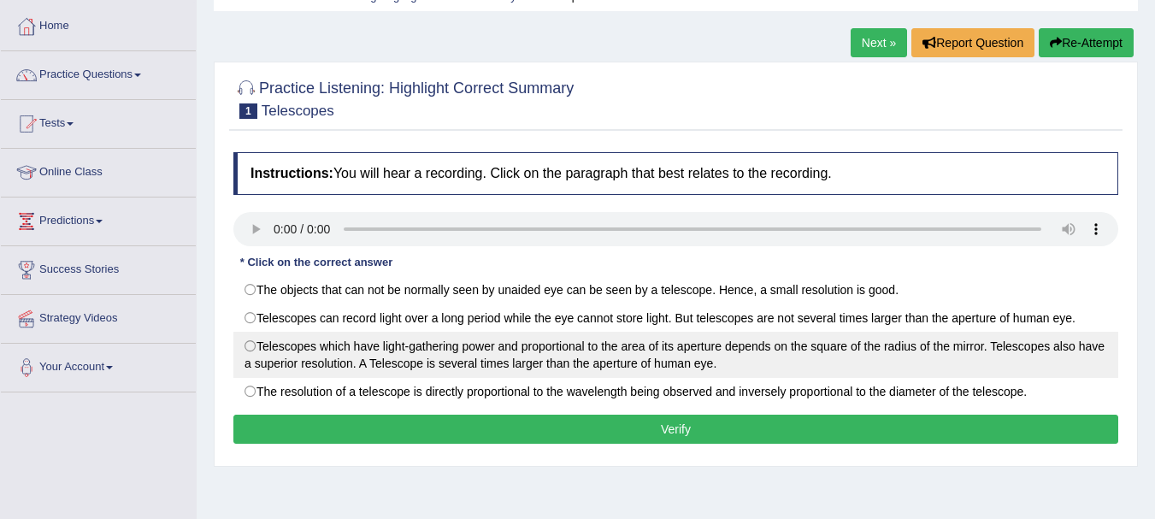
click at [723, 363] on label "Telescopes which have light-gathering power and proportional to the area of its…" at bounding box center [675, 355] width 885 height 46
radio input "true"
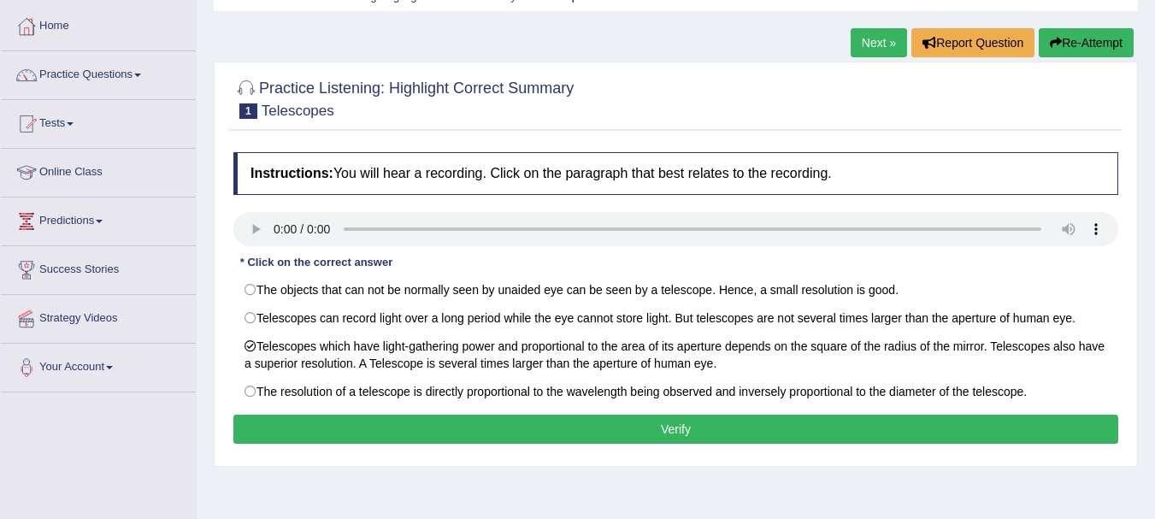
click at [555, 428] on button "Verify" at bounding box center [675, 429] width 885 height 29
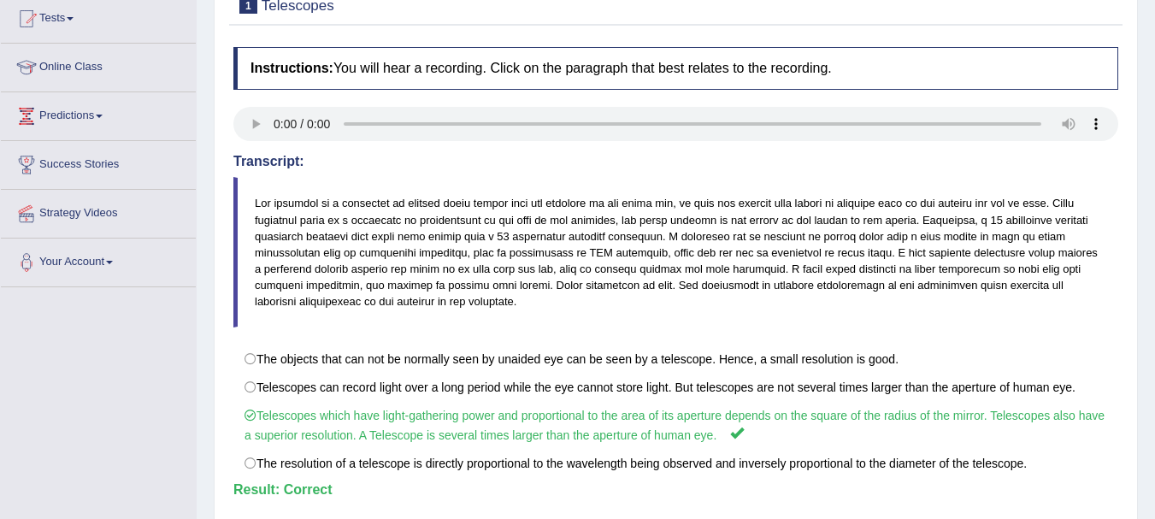
scroll to position [0, 0]
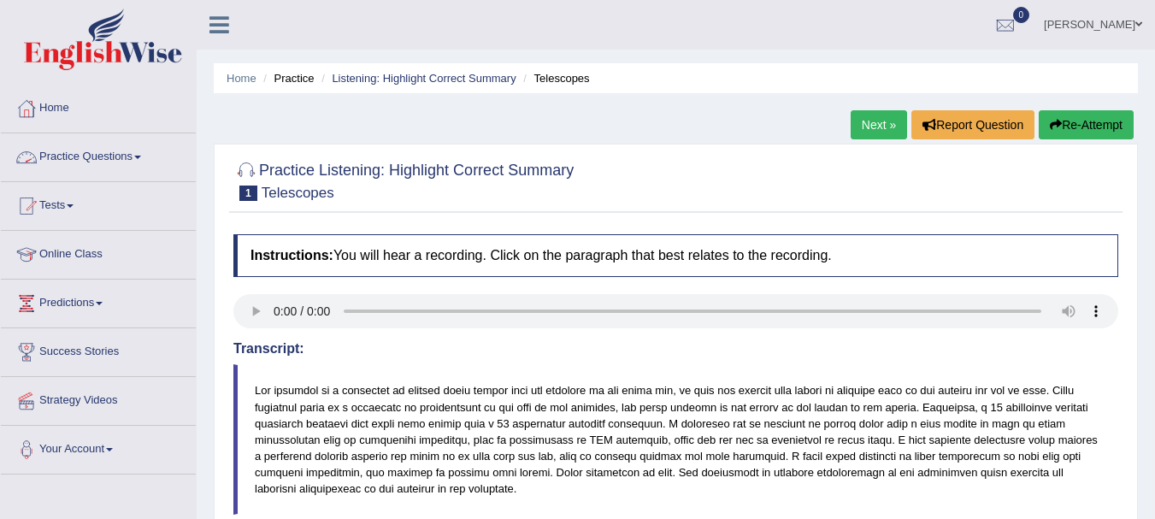
click at [145, 150] on link "Practice Questions" at bounding box center [98, 154] width 195 height 43
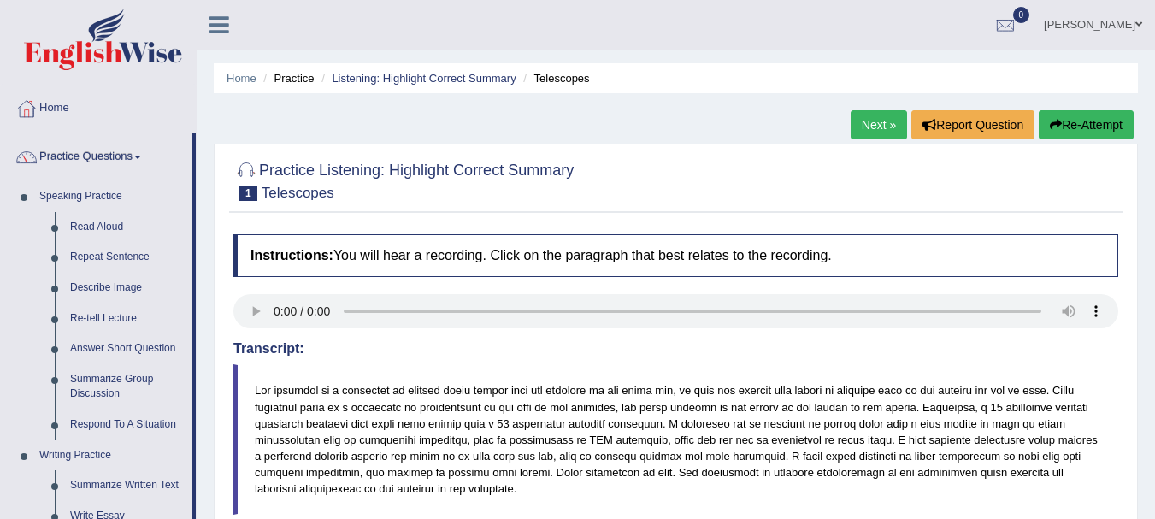
drag, startPoint x: 192, startPoint y: 183, endPoint x: 202, endPoint y: 243, distance: 60.6
click at [202, 243] on div "Toggle navigation Home Practice Questions Speaking Practice Read Aloud Repeat S…" at bounding box center [577, 444] width 1155 height 889
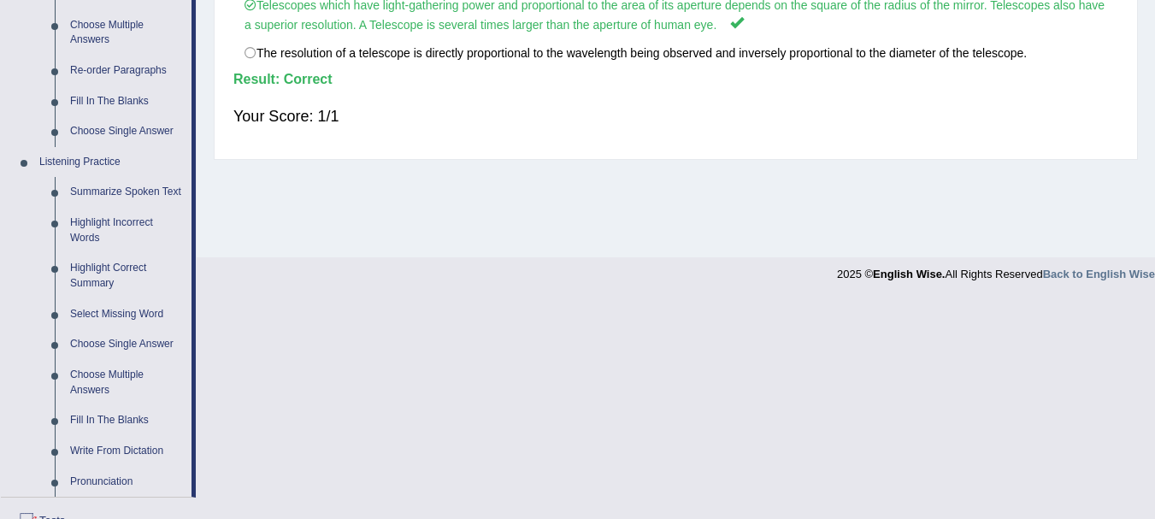
scroll to position [600, 0]
click at [103, 308] on link "Select Missing Word" at bounding box center [126, 312] width 129 height 31
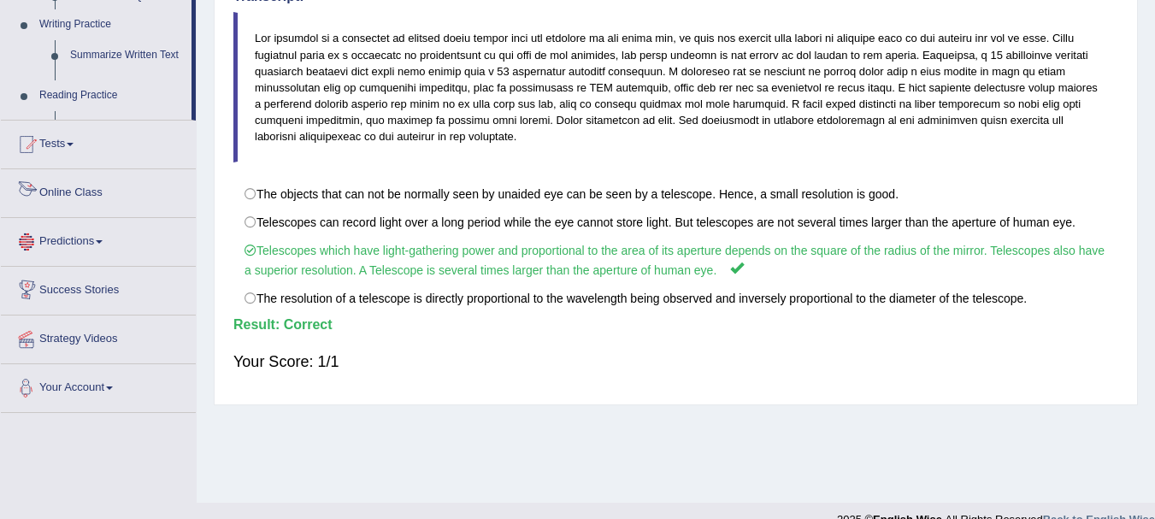
scroll to position [379, 0]
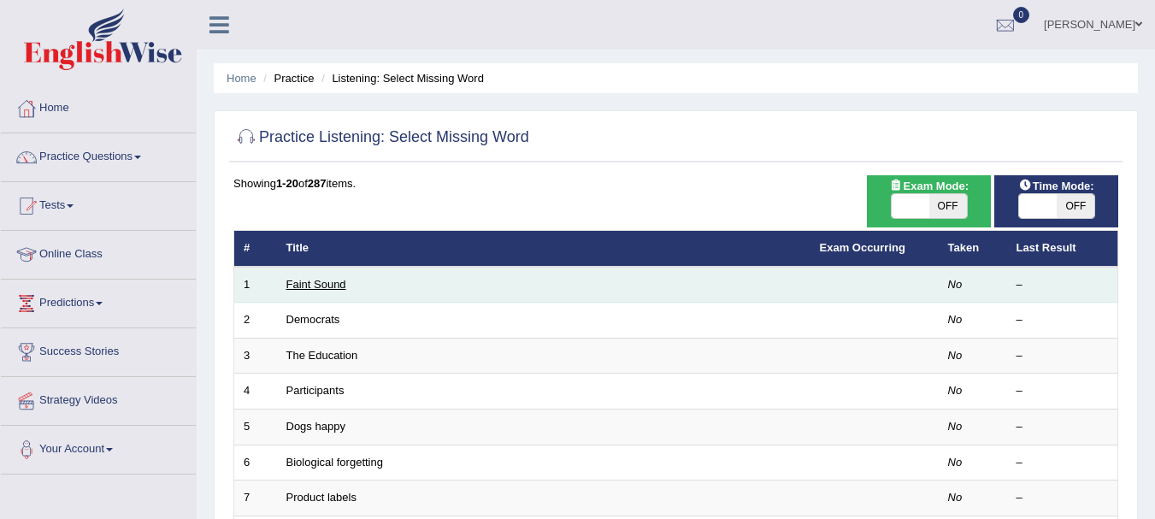
click at [299, 278] on link "Faint Sound" at bounding box center [316, 284] width 60 height 13
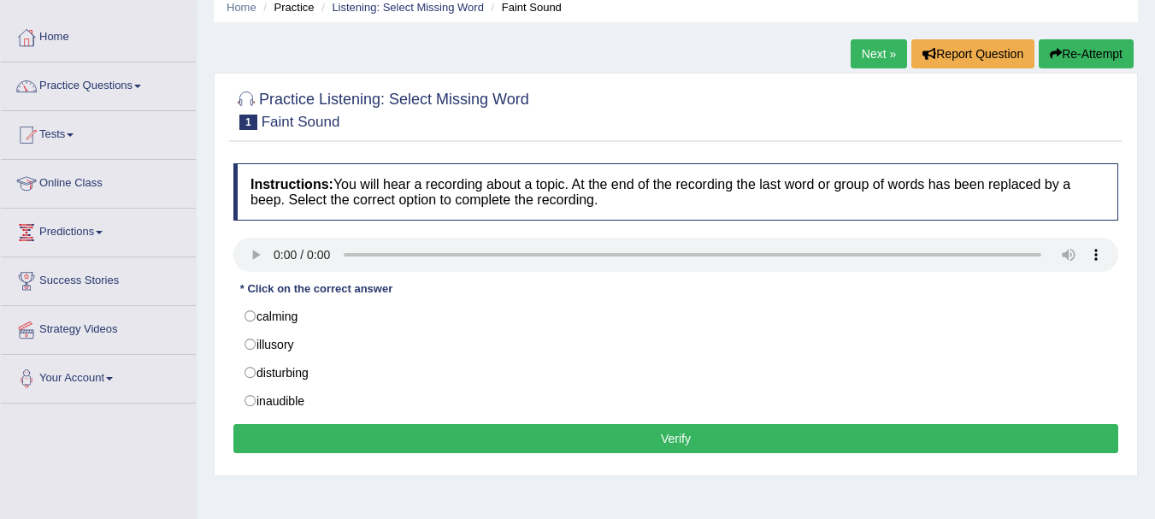
scroll to position [83, 0]
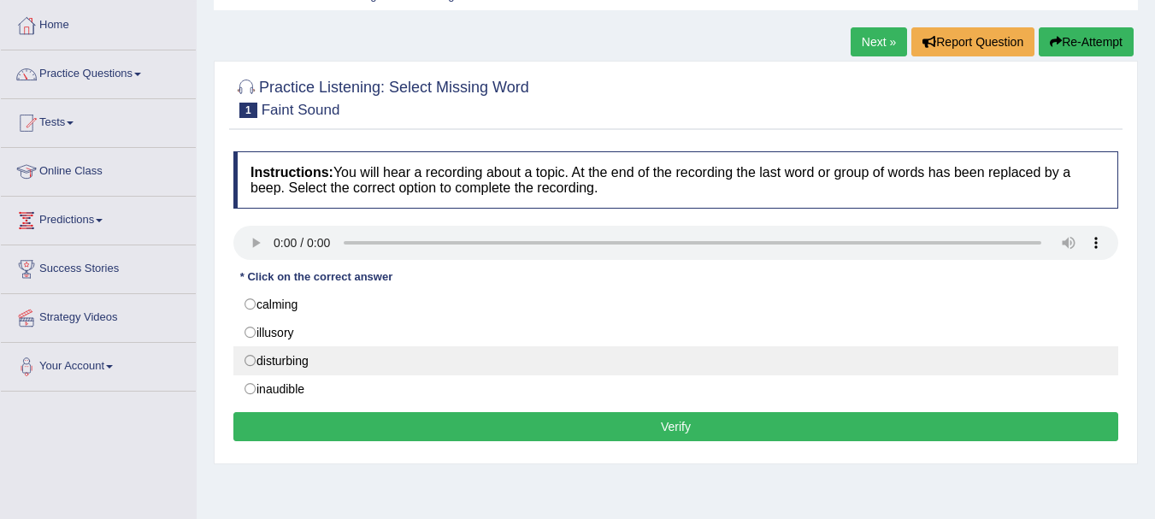
click at [412, 358] on label "disturbing" at bounding box center [675, 360] width 885 height 29
radio input "true"
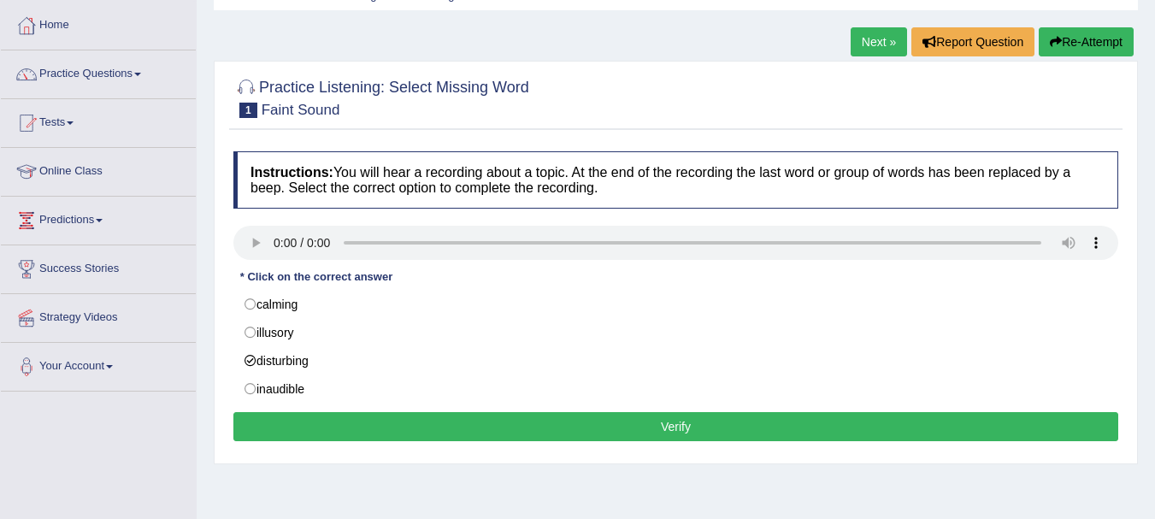
click at [447, 429] on button "Verify" at bounding box center [675, 426] width 885 height 29
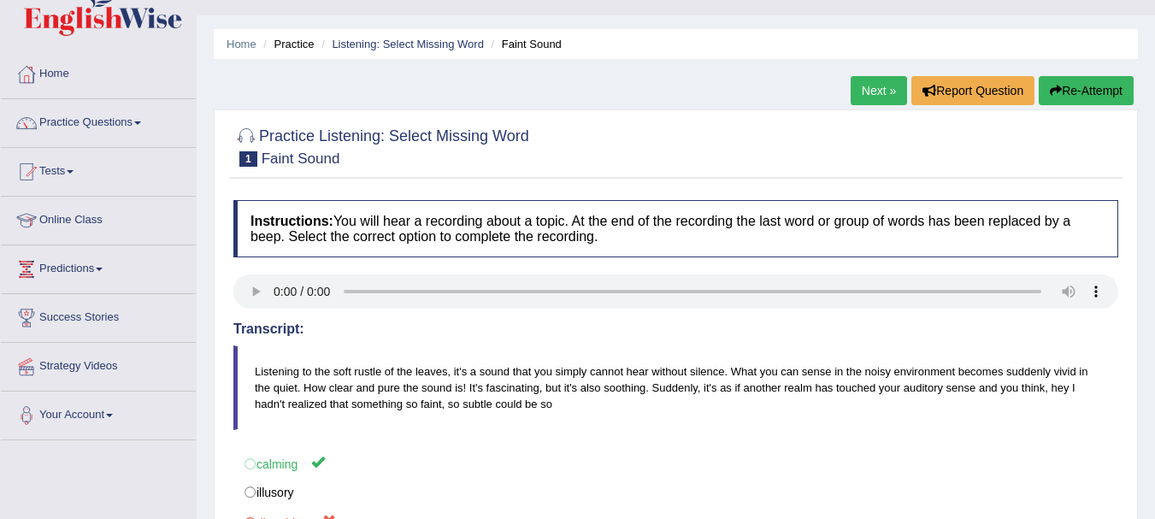
scroll to position [19, 0]
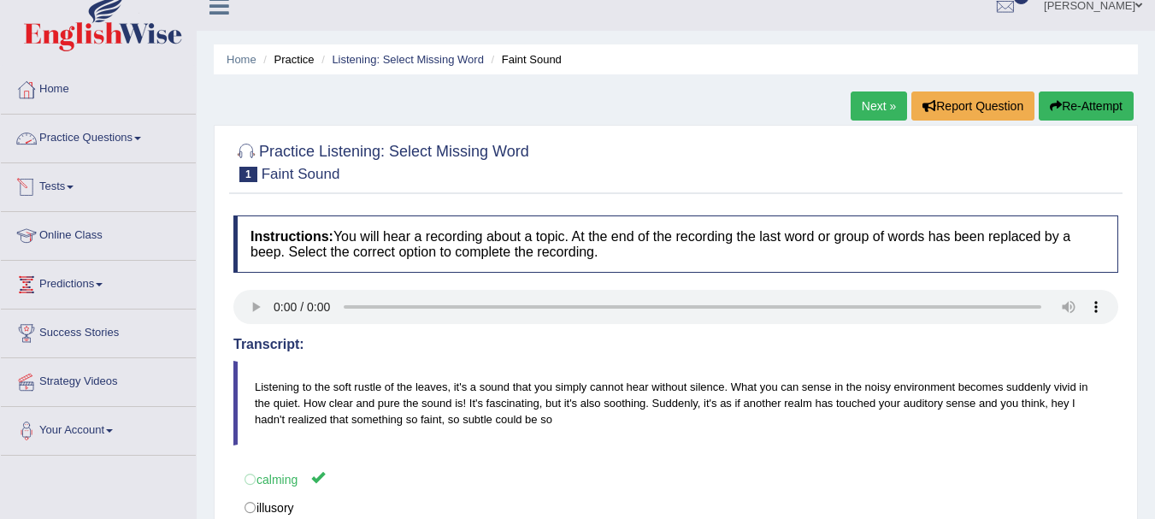
click at [139, 126] on link "Practice Questions" at bounding box center [98, 136] width 195 height 43
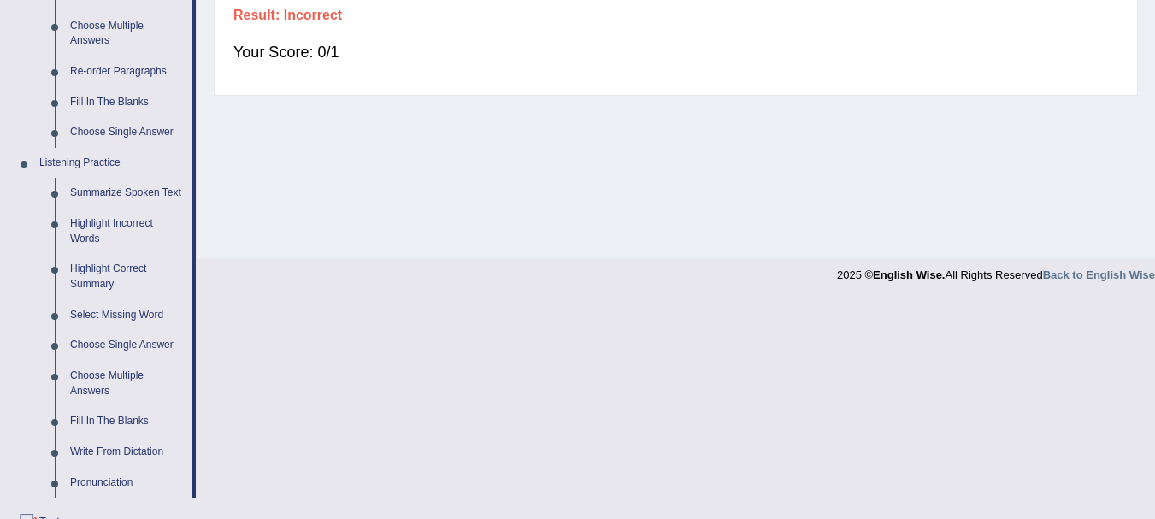
scroll to position [614, 0]
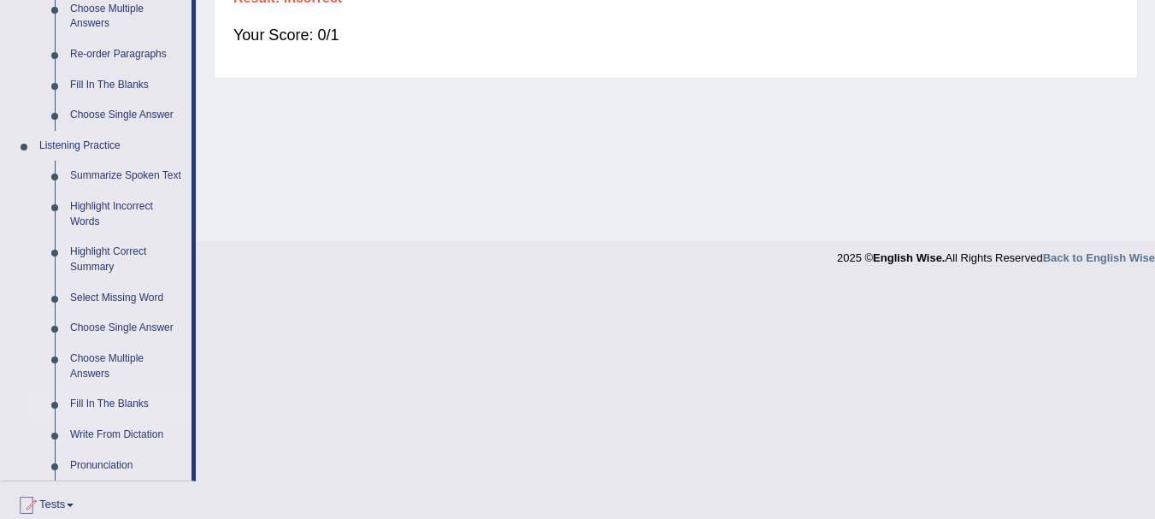
click at [87, 399] on link "Fill In The Blanks" at bounding box center [126, 404] width 129 height 31
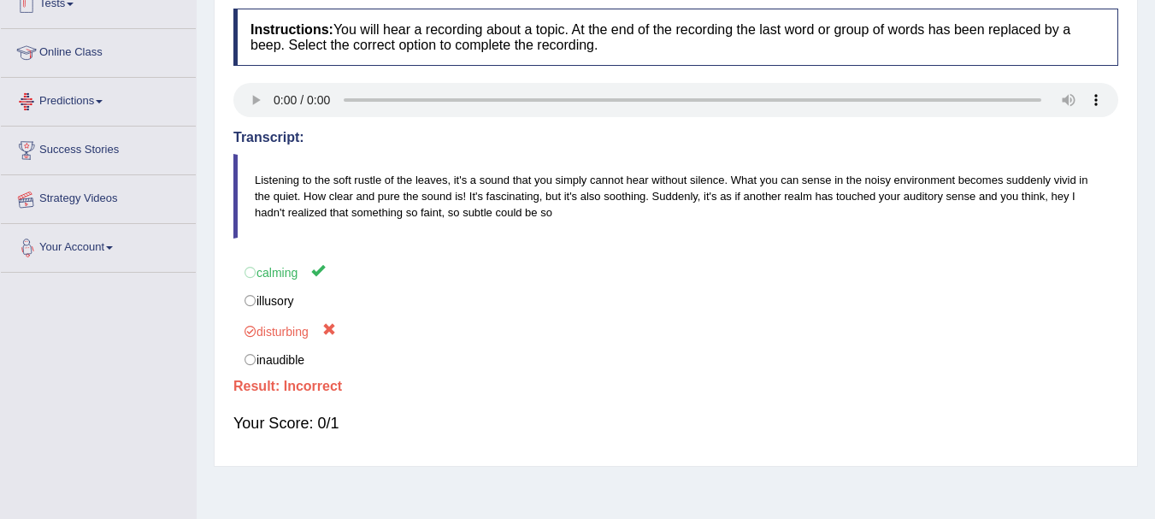
scroll to position [331, 0]
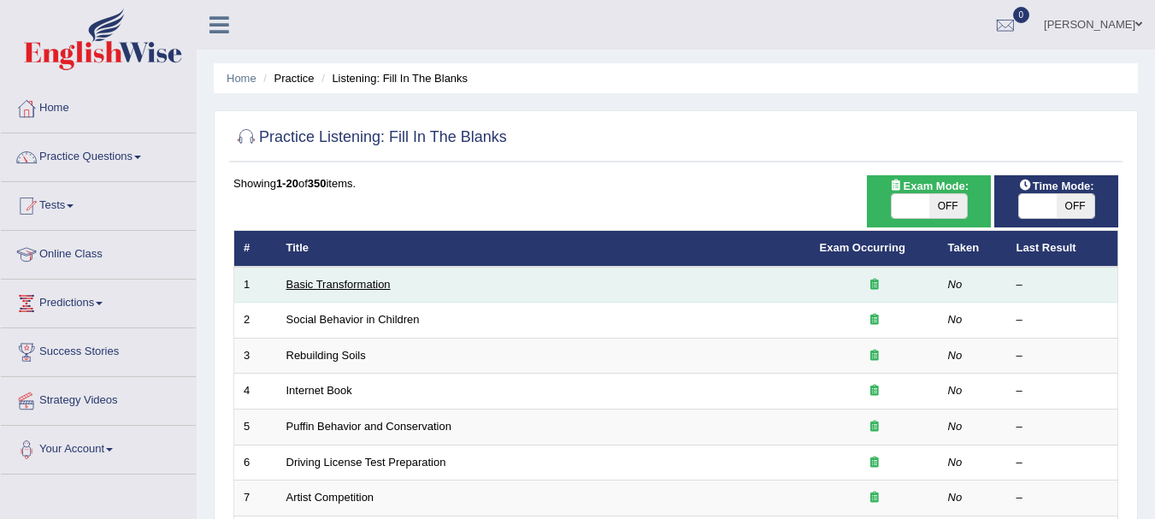
click at [354, 283] on link "Basic Transformation" at bounding box center [338, 284] width 104 height 13
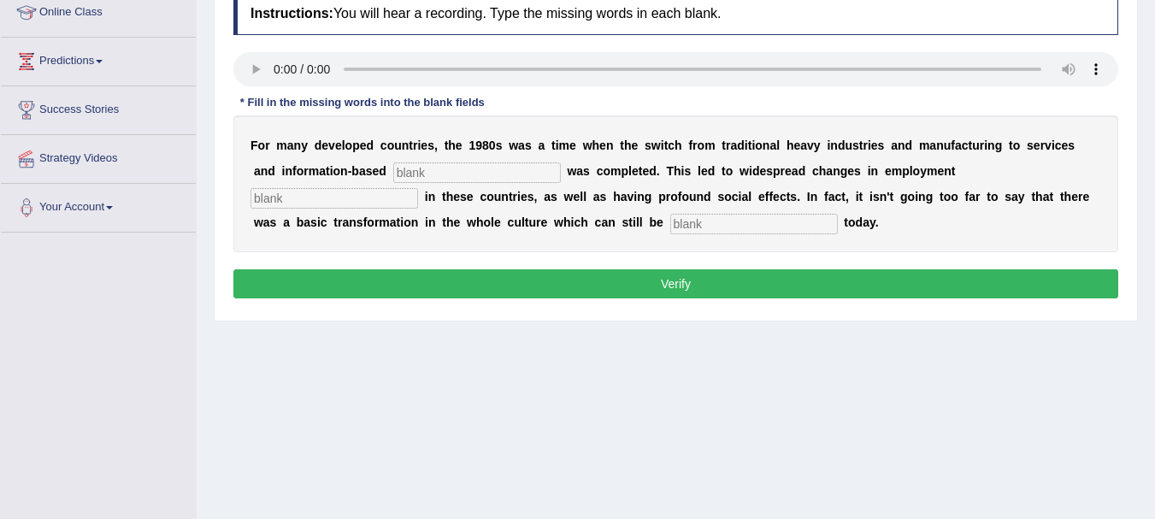
scroll to position [244, 0]
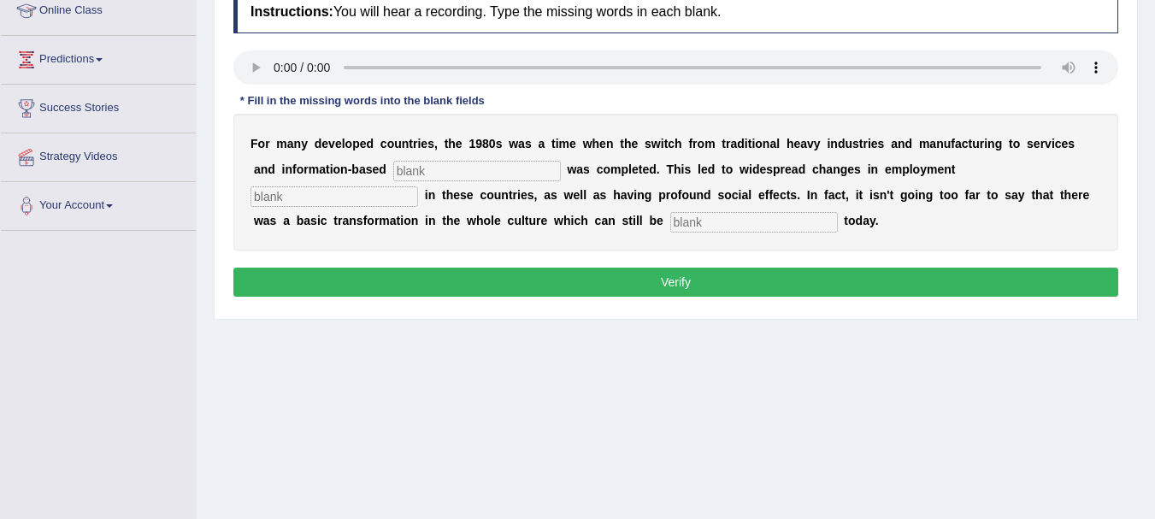
click at [468, 165] on input "text" at bounding box center [477, 171] width 168 height 21
click at [419, 165] on input "text" at bounding box center [477, 171] width 168 height 21
type input "enterprise"
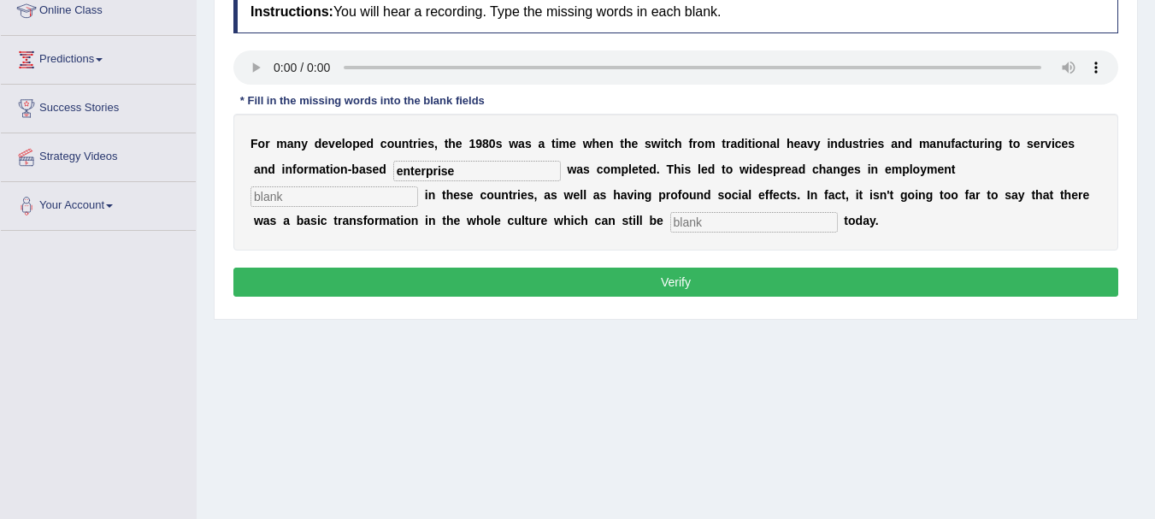
click at [375, 203] on input "text" at bounding box center [335, 196] width 168 height 21
type input "pattern"
type input "observed"
click at [505, 281] on button "Verify" at bounding box center [675, 282] width 885 height 29
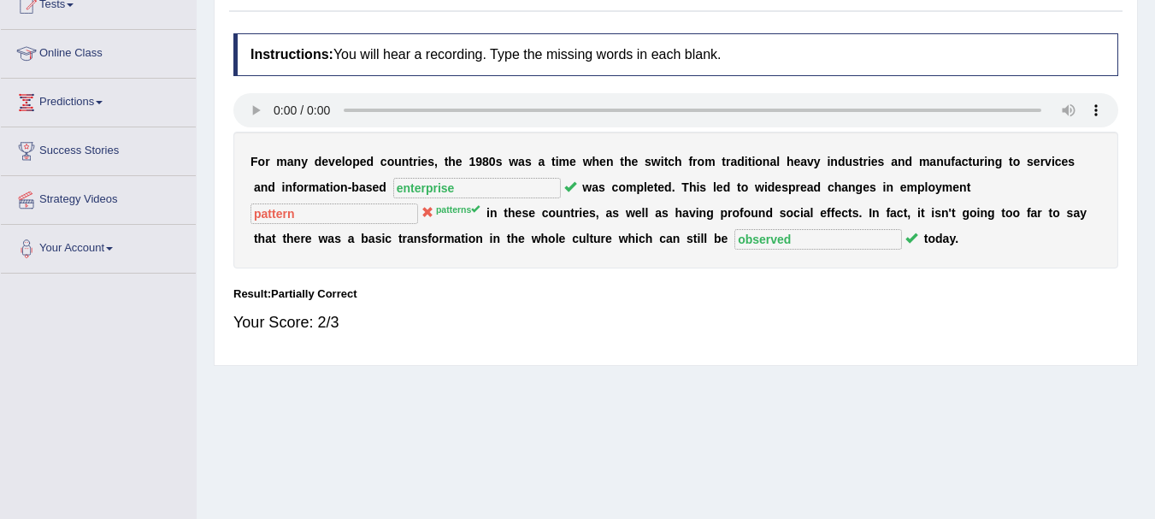
scroll to position [0, 0]
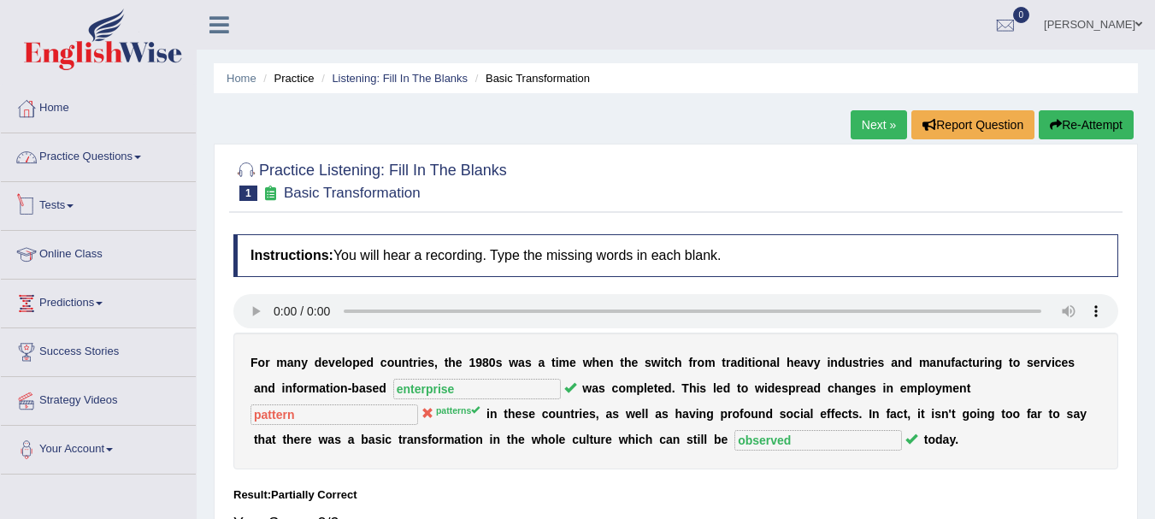
click at [109, 157] on link "Practice Questions" at bounding box center [98, 154] width 195 height 43
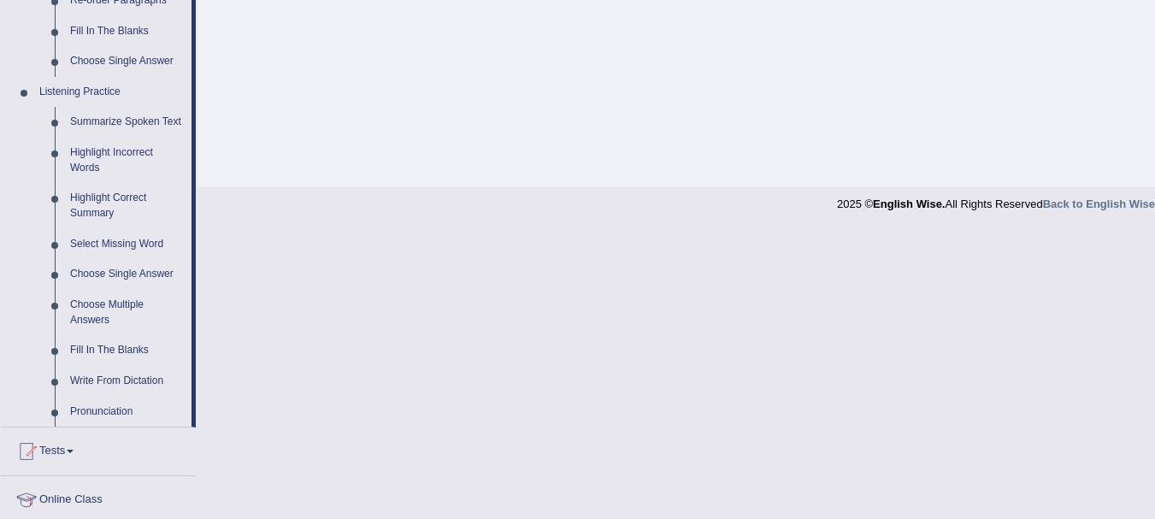
scroll to position [680, 0]
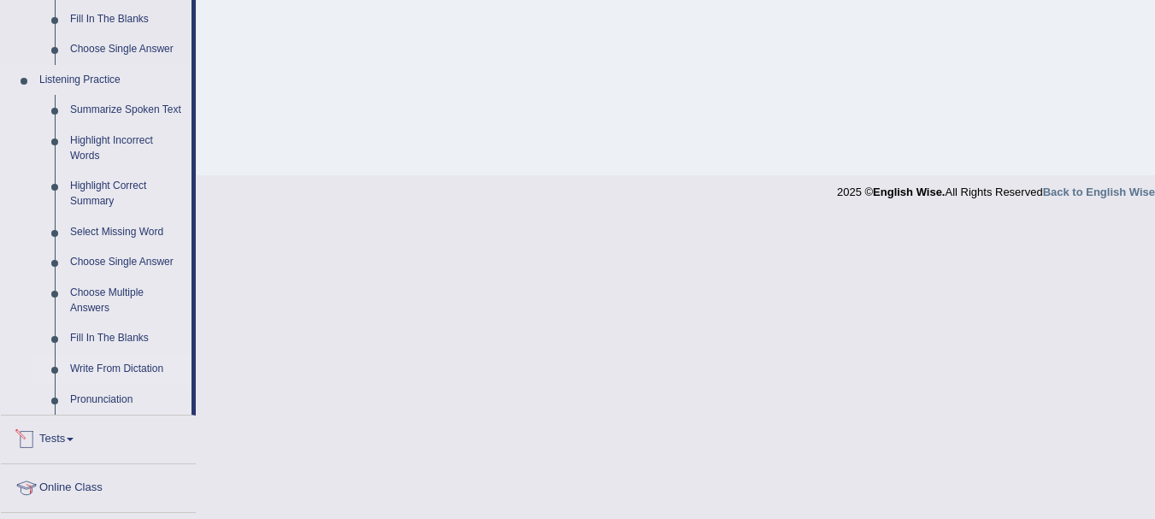
click at [144, 367] on link "Write From Dictation" at bounding box center [126, 369] width 129 height 31
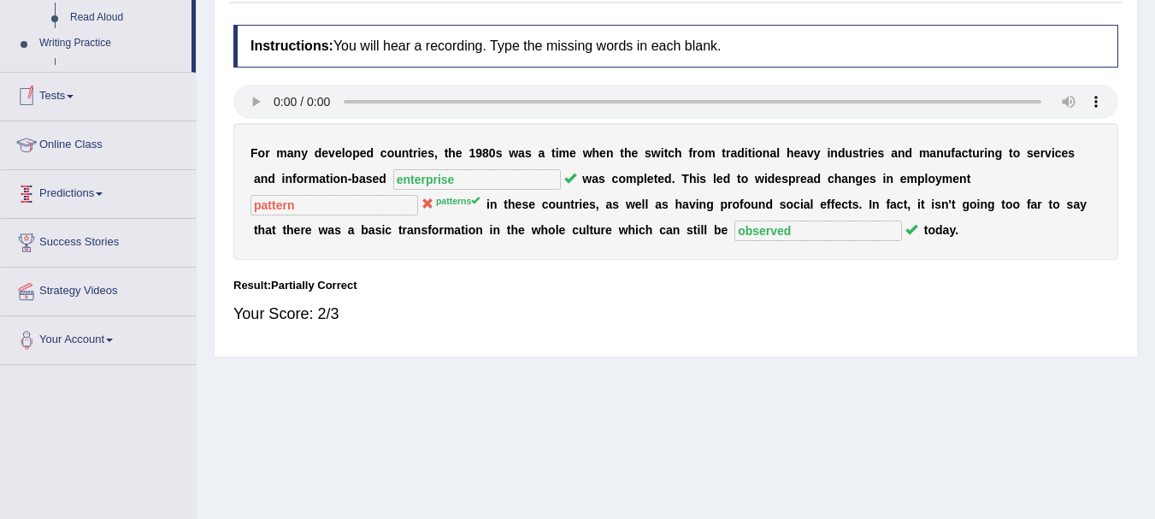
scroll to position [311, 0]
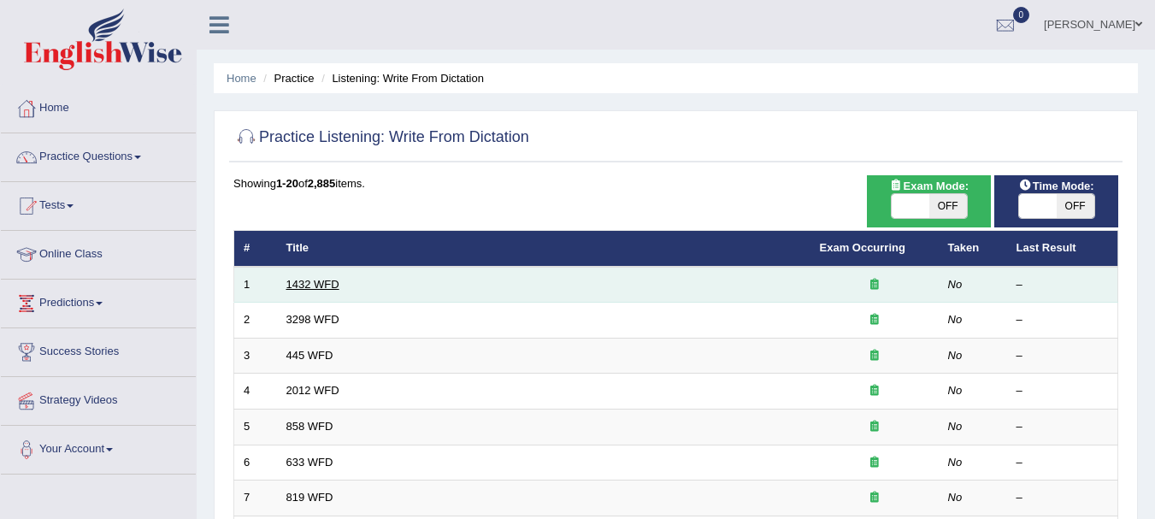
click at [300, 278] on link "1432 WFD" at bounding box center [312, 284] width 53 height 13
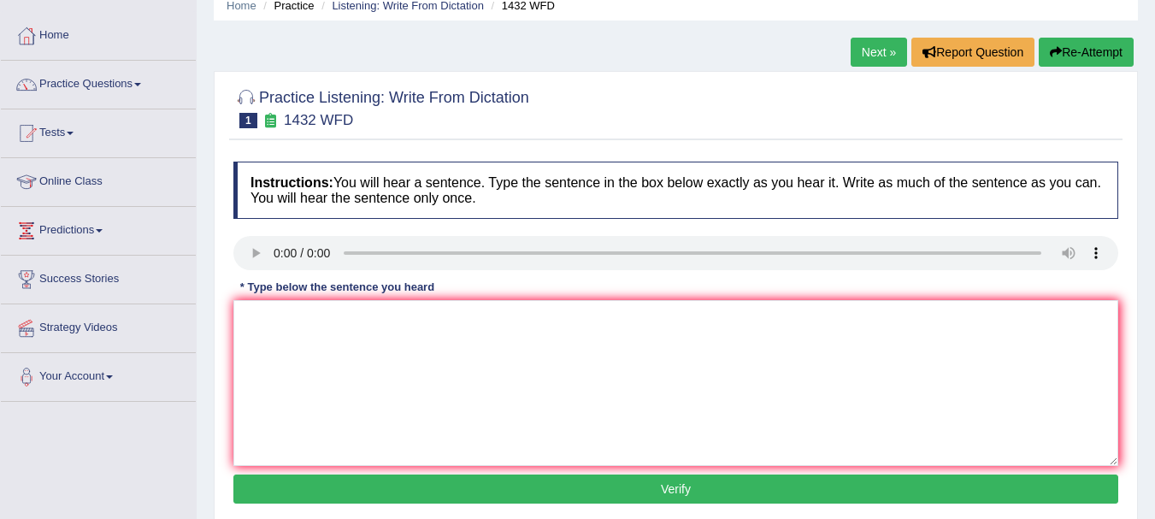
scroll to position [75, 0]
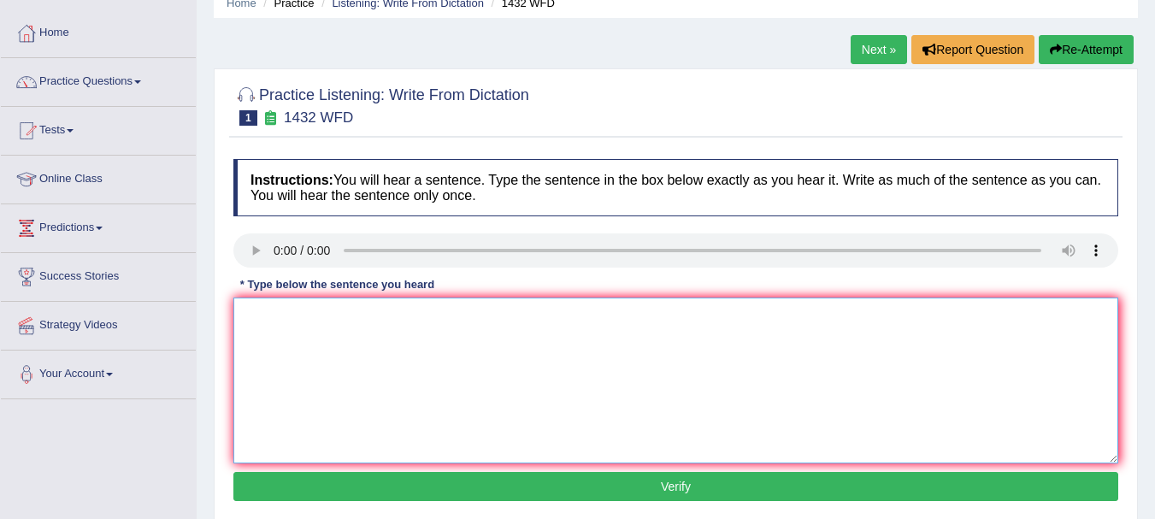
click at [370, 384] on textarea at bounding box center [675, 381] width 885 height 166
click at [267, 318] on textarea "MOre Physical activity is beneficial to your health" at bounding box center [675, 381] width 885 height 166
type textarea "More Physical activity is beneficial to your health"
click at [501, 485] on button "Verify" at bounding box center [675, 486] width 885 height 29
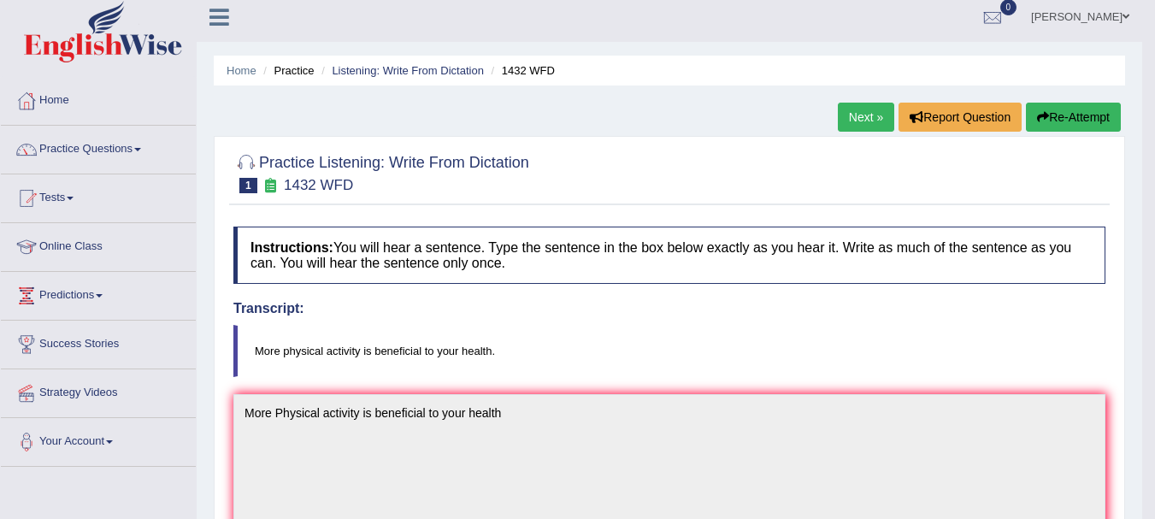
scroll to position [25, 0]
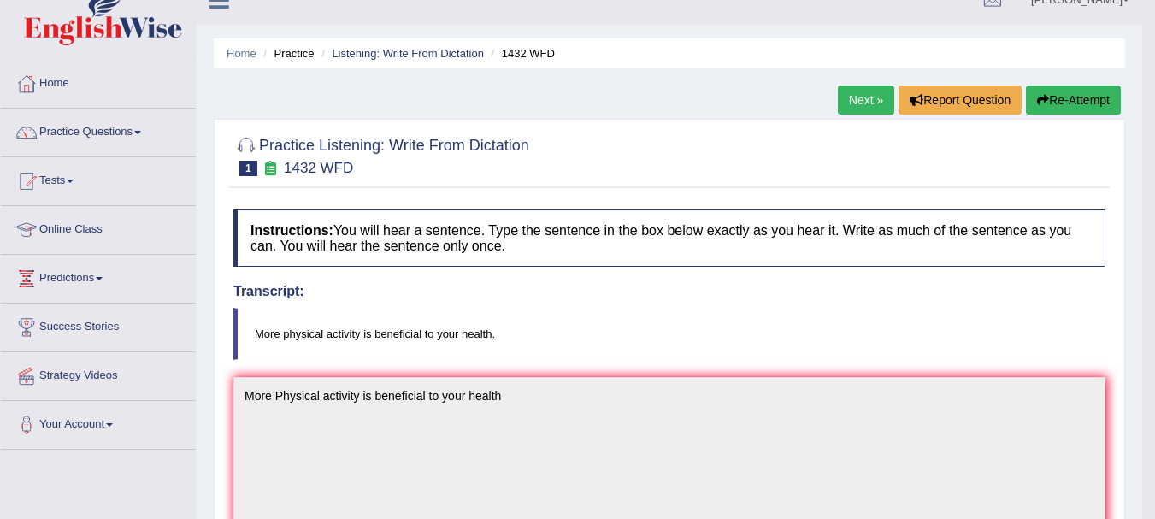
click at [849, 101] on link "Next »" at bounding box center [866, 100] width 56 height 29
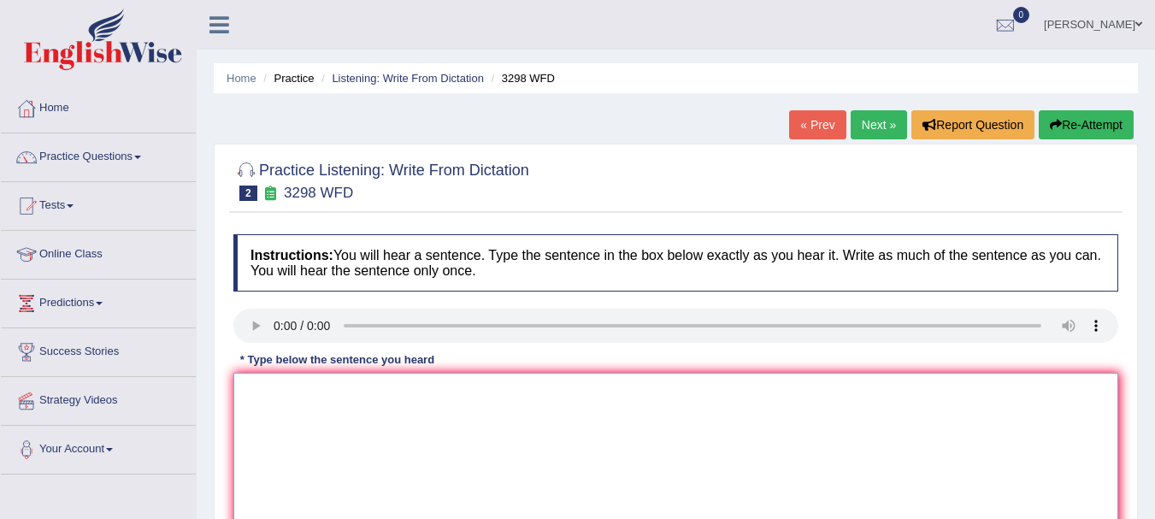
click at [275, 410] on textarea at bounding box center [675, 456] width 885 height 166
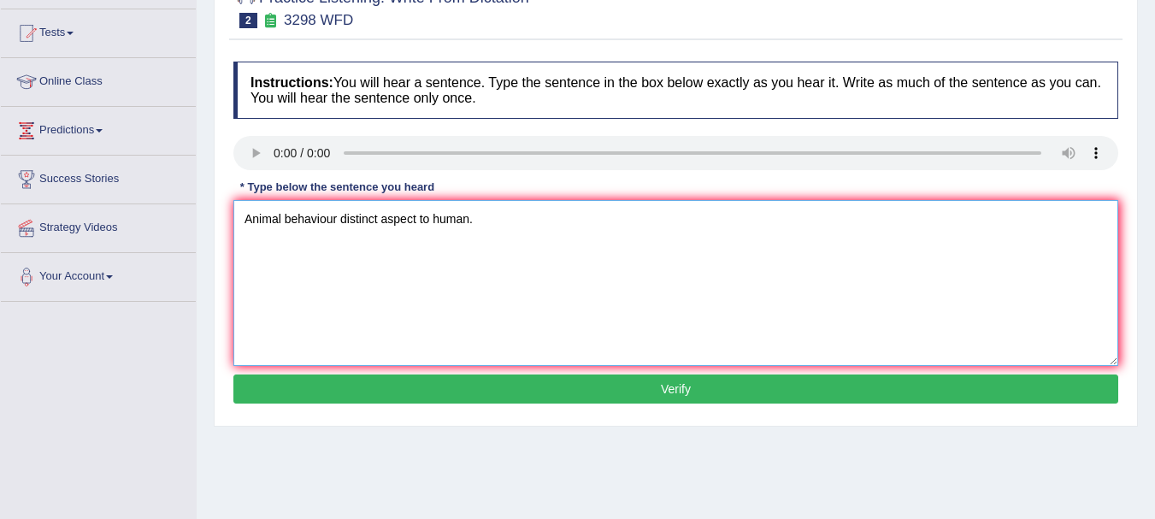
scroll to position [174, 0]
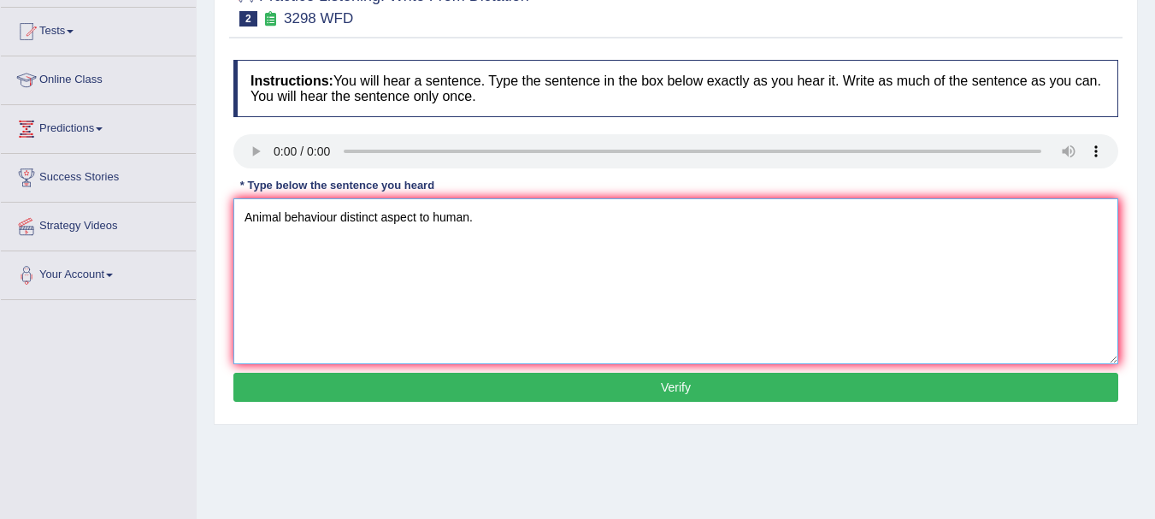
type textarea "Animal behaviour distinct aspect to human."
click at [559, 382] on button "Verify" at bounding box center [675, 387] width 885 height 29
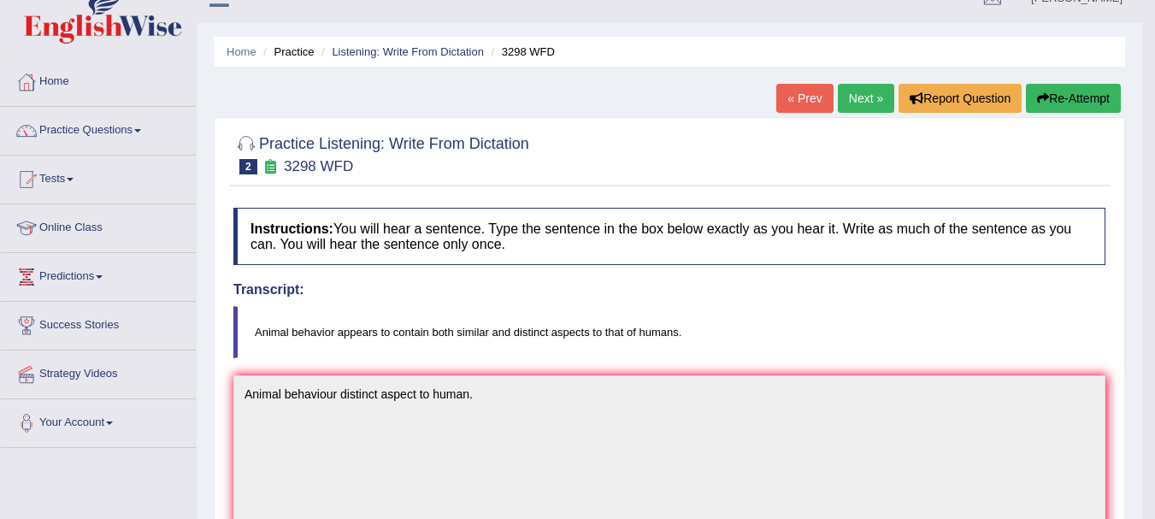
scroll to position [0, 0]
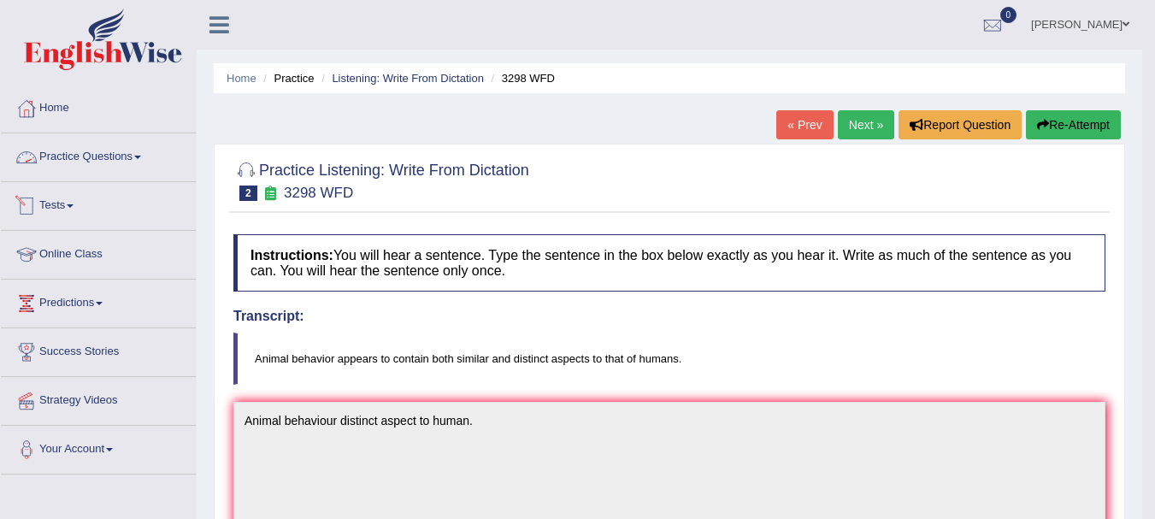
click at [129, 149] on link "Practice Questions" at bounding box center [98, 154] width 195 height 43
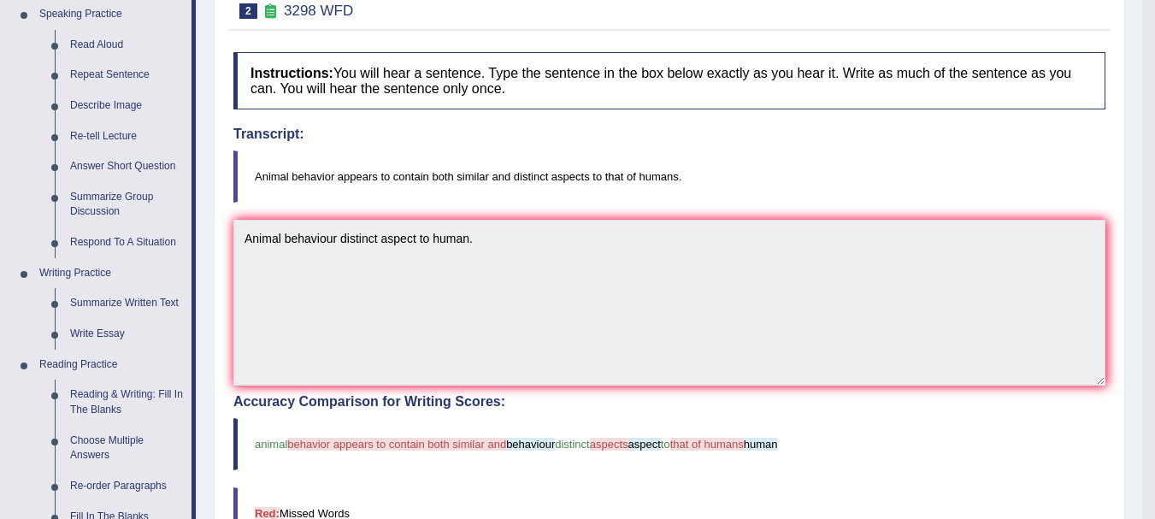
scroll to position [5, 0]
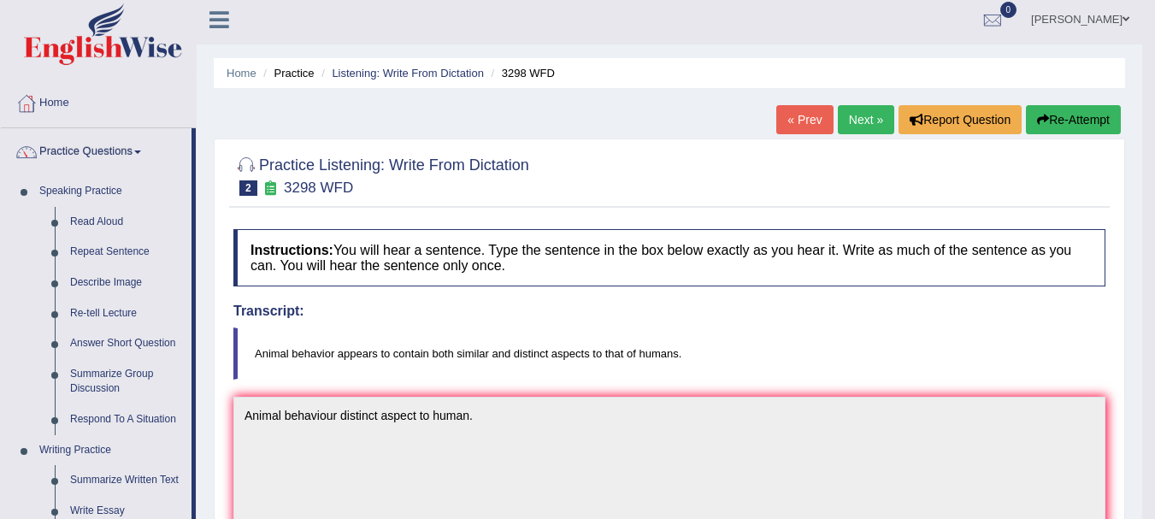
click at [680, 156] on div at bounding box center [669, 175] width 872 height 52
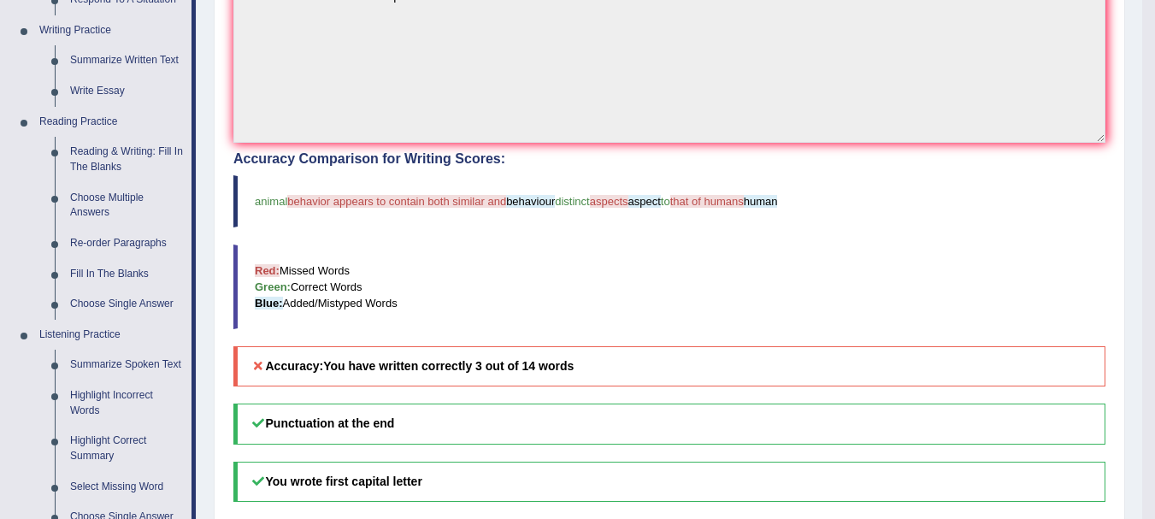
scroll to position [634, 0]
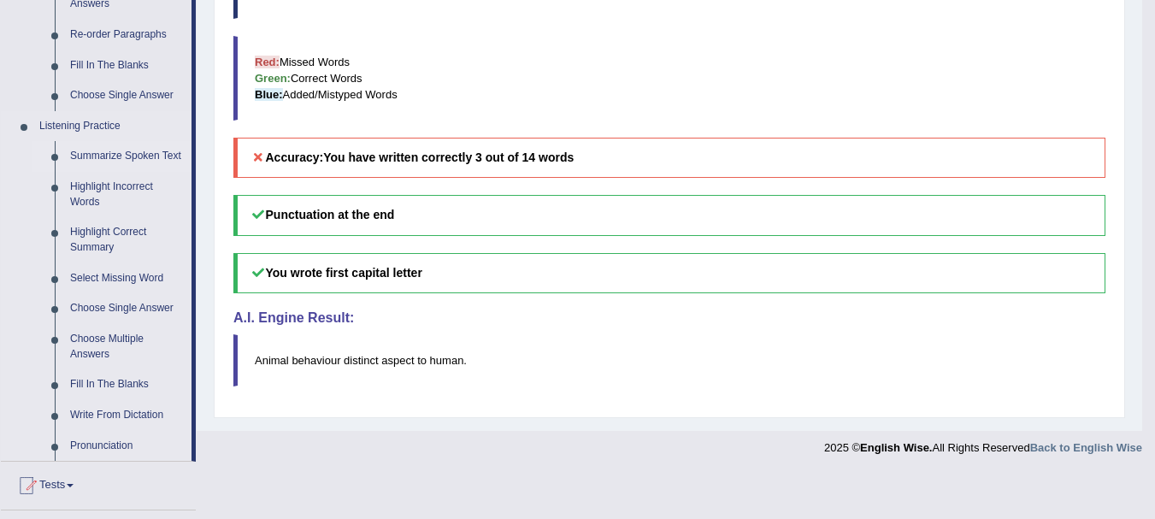
click at [148, 155] on link "Summarize Spoken Text" at bounding box center [126, 156] width 129 height 31
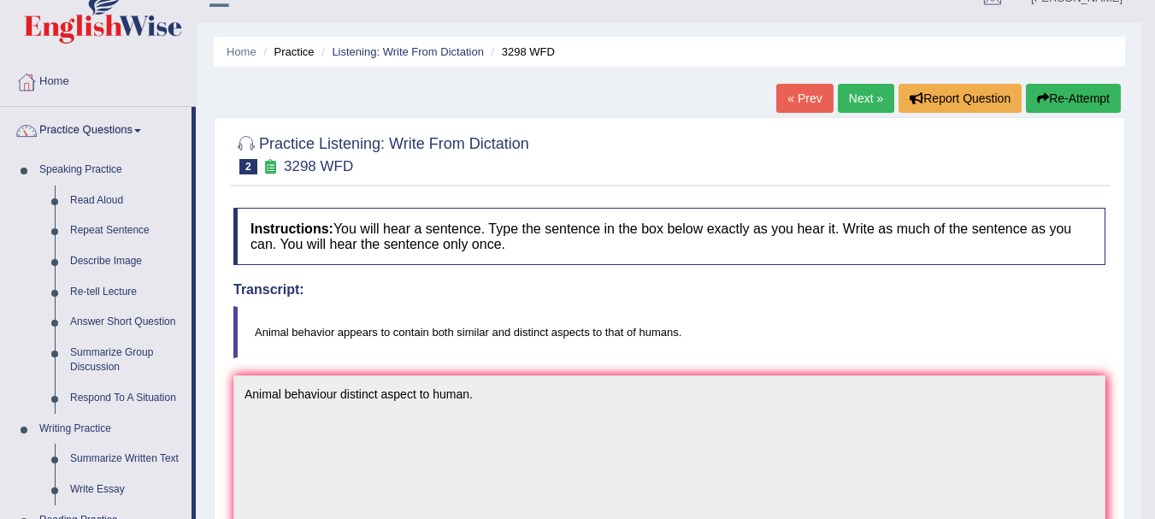
scroll to position [0, 0]
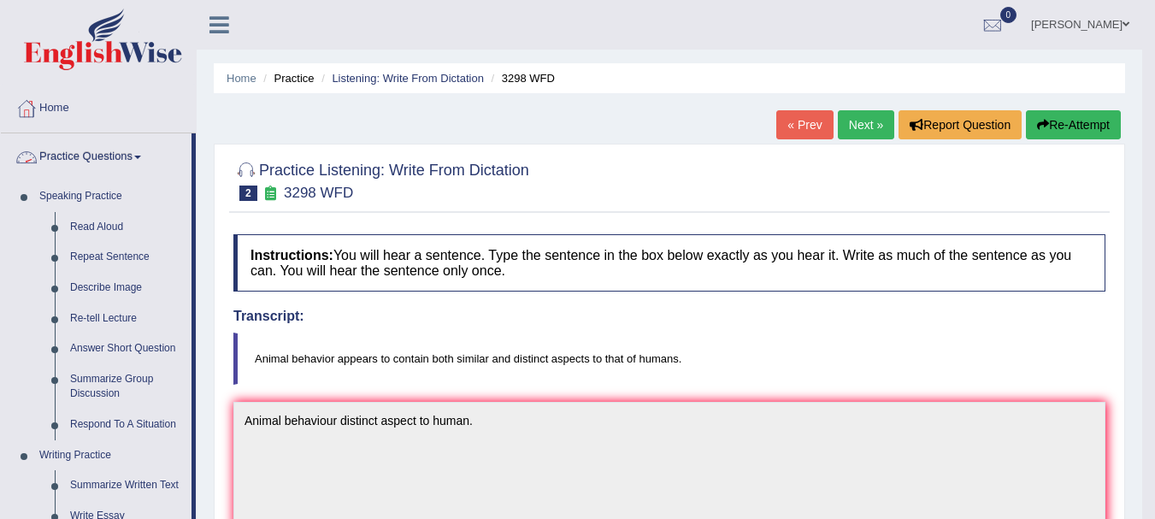
click at [125, 168] on link "Practice Questions" at bounding box center [96, 154] width 191 height 43
